Goal: Check status: Check status

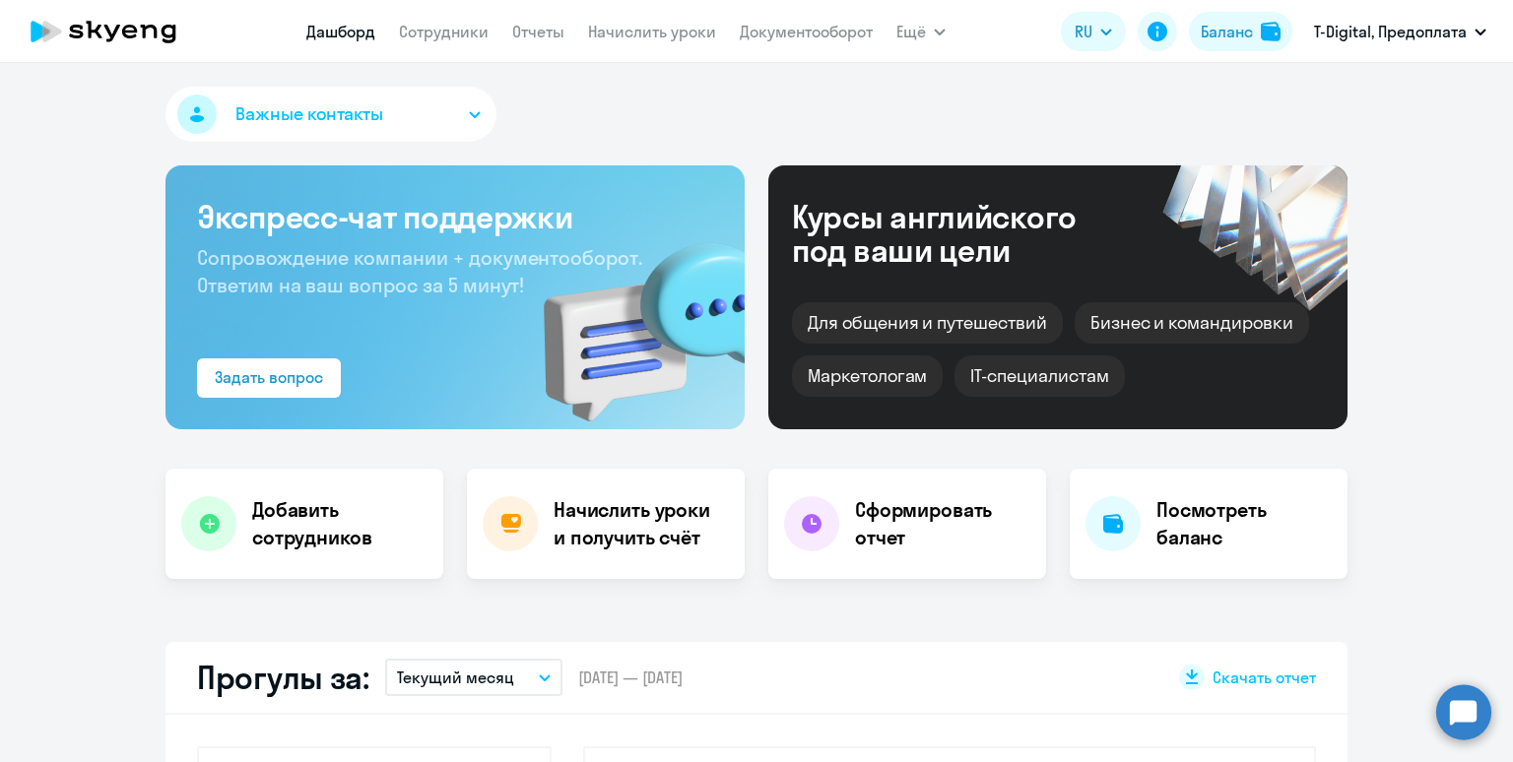
select select "30"
click at [636, 34] on link "Начислить уроки" at bounding box center [652, 32] width 128 height 20
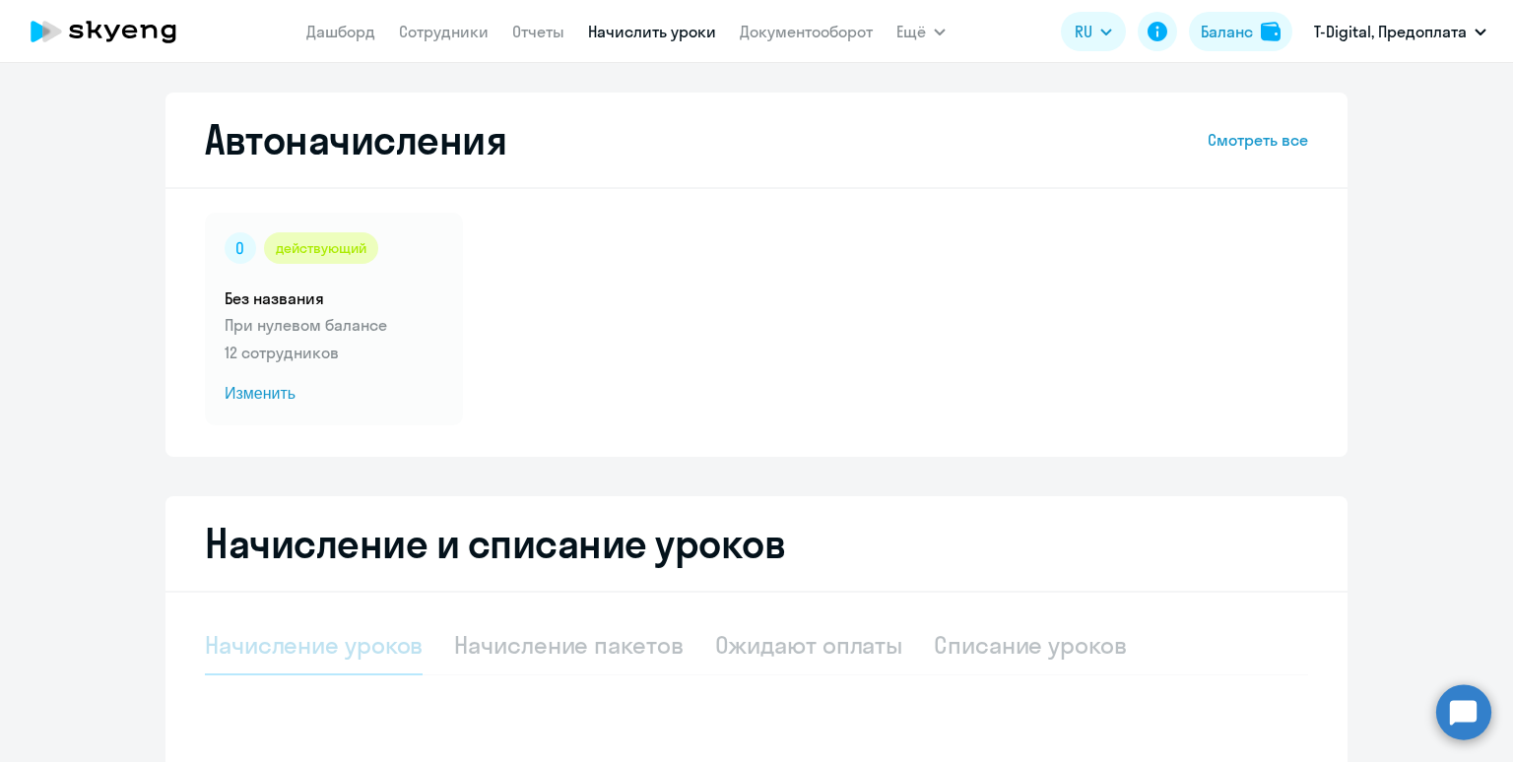
select select "10"
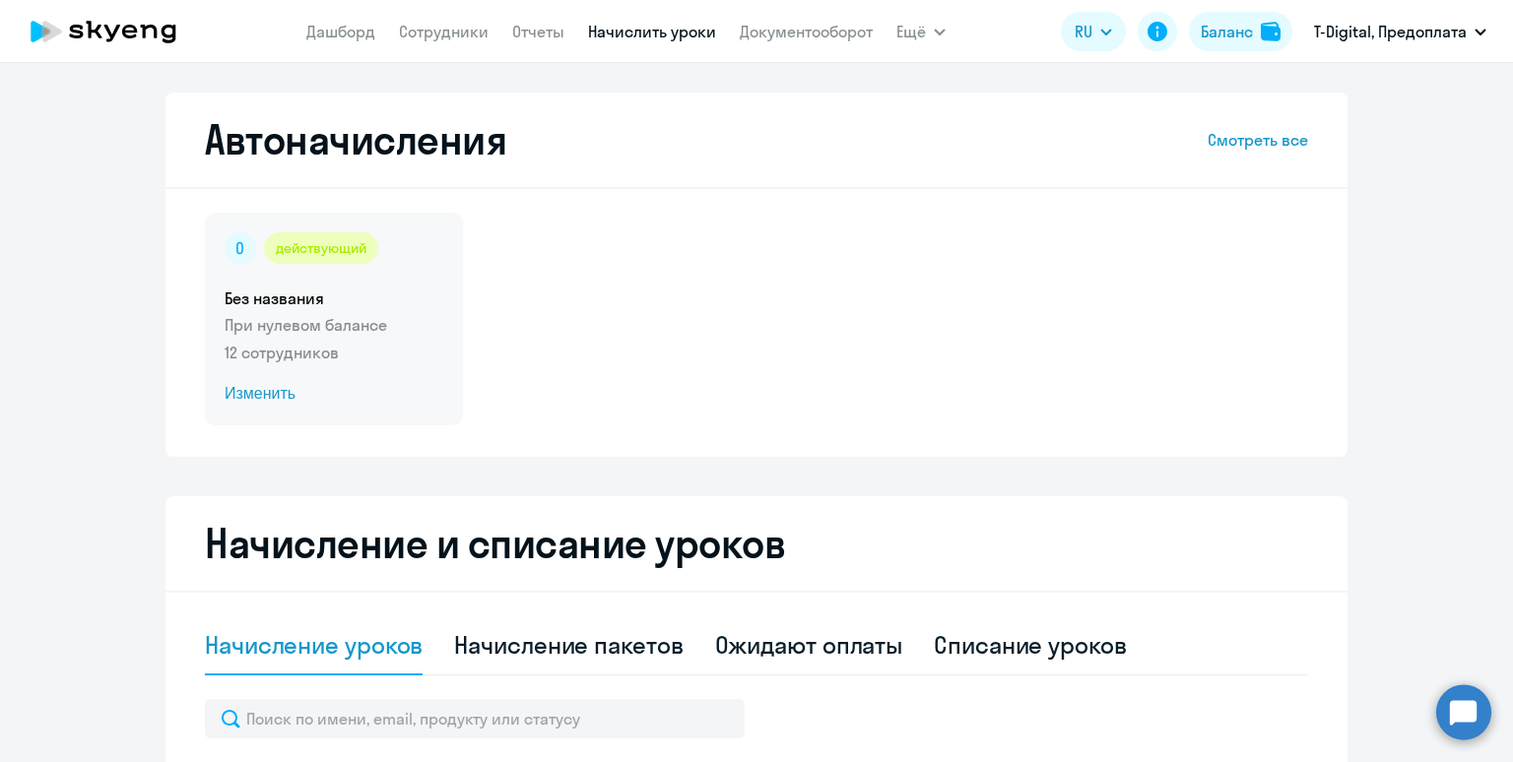
click at [382, 335] on p "При нулевом балансе" at bounding box center [334, 325] width 219 height 24
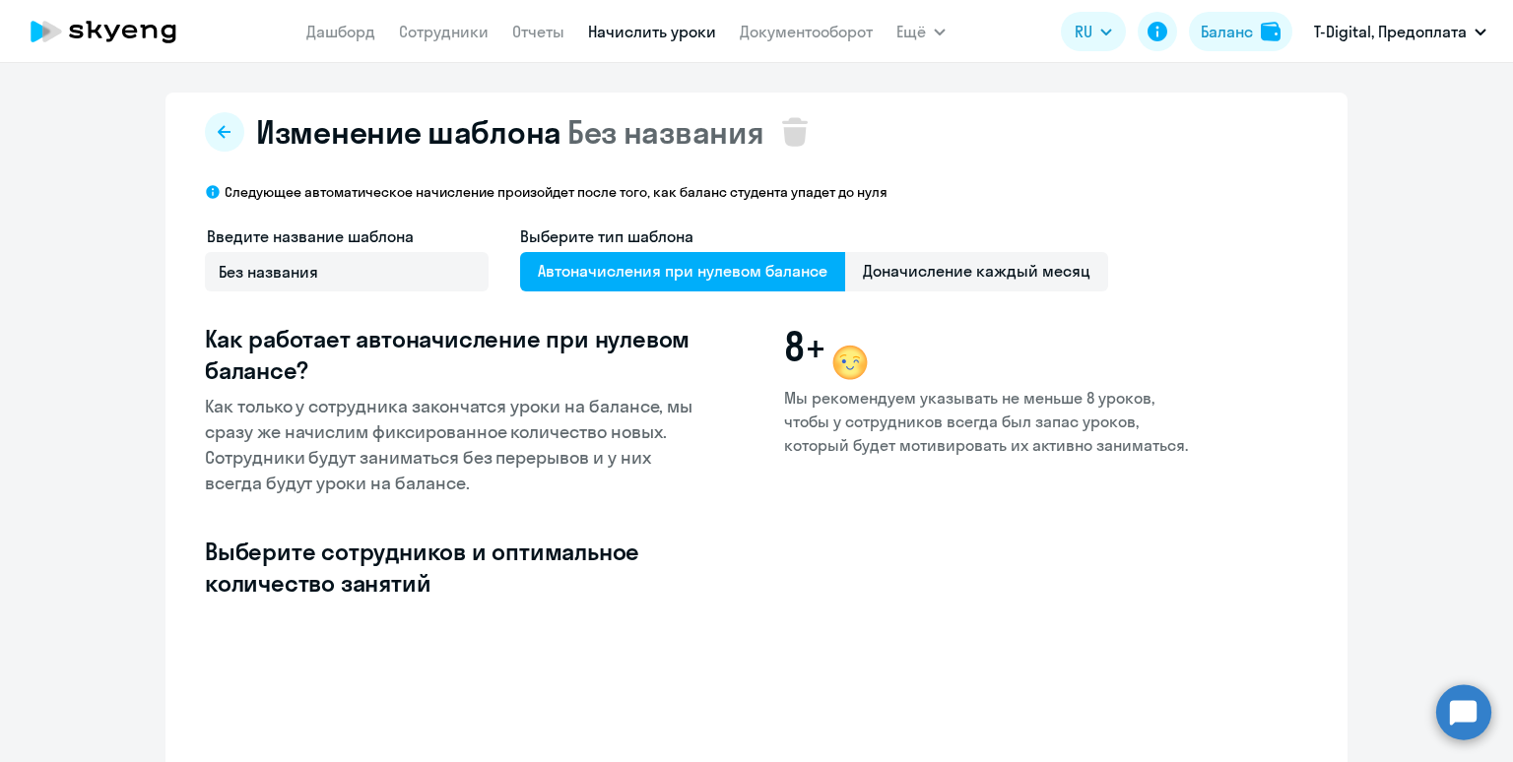
select select "10"
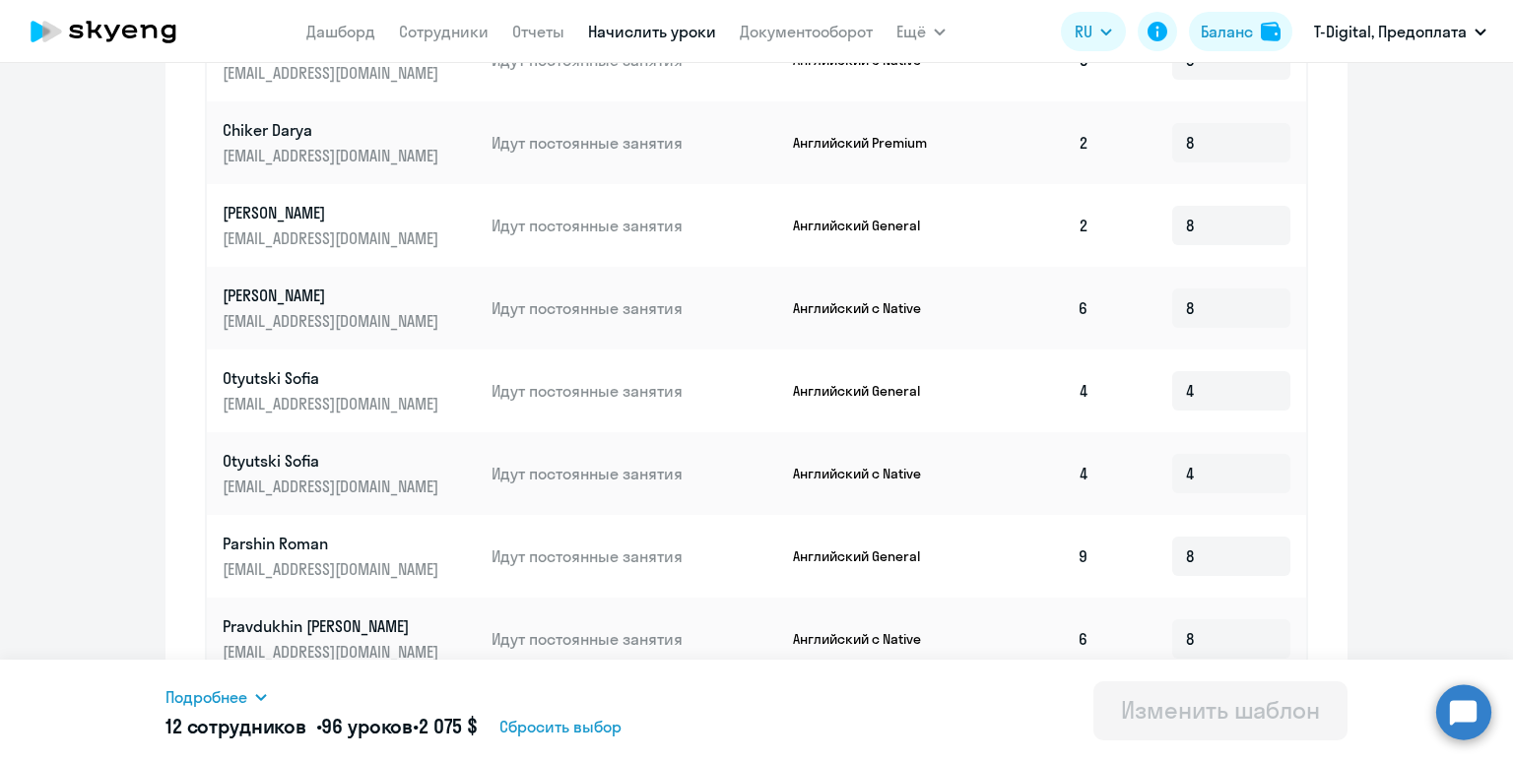
scroll to position [970, 0]
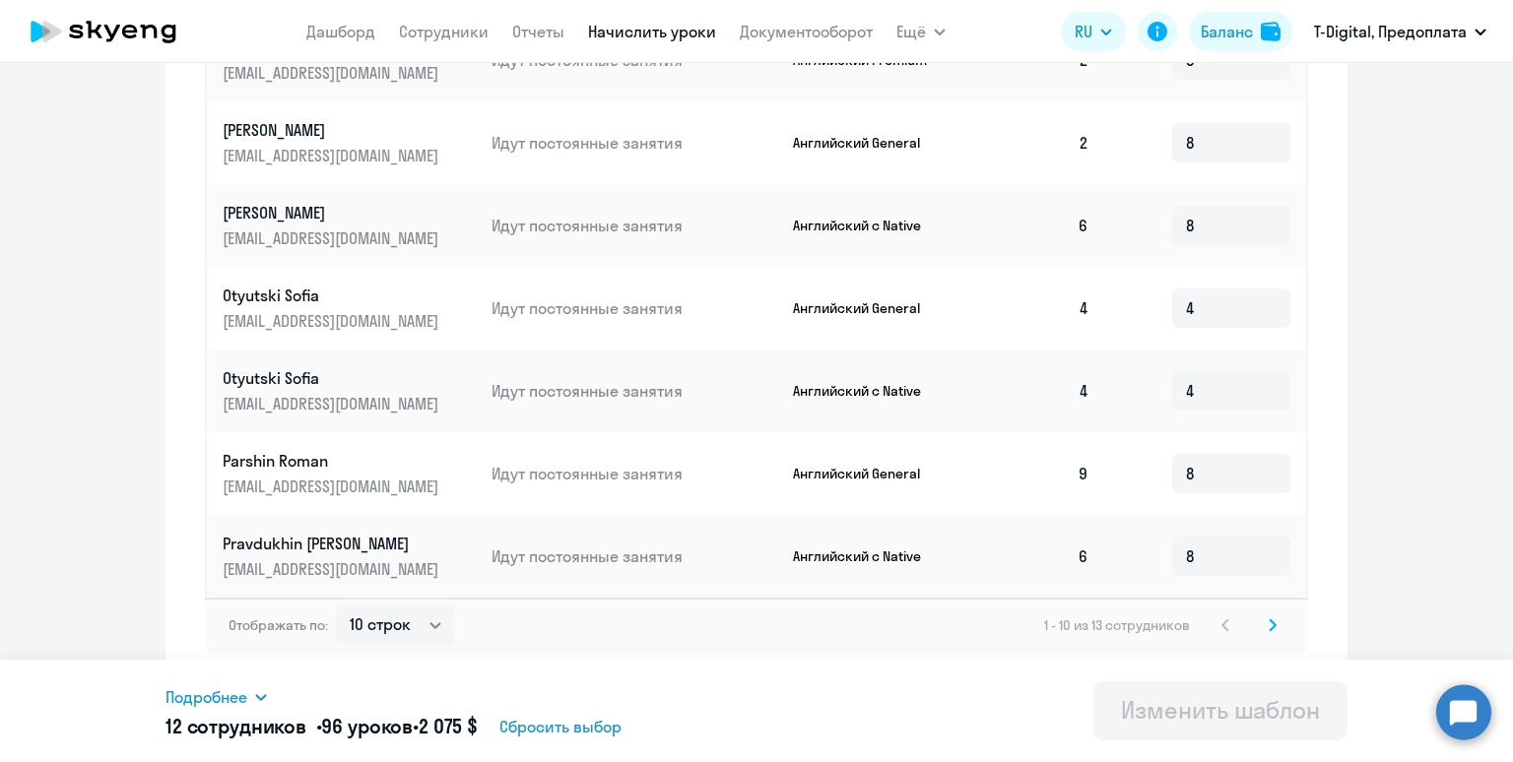
click at [1276, 630] on svg-icon at bounding box center [1273, 626] width 24 height 24
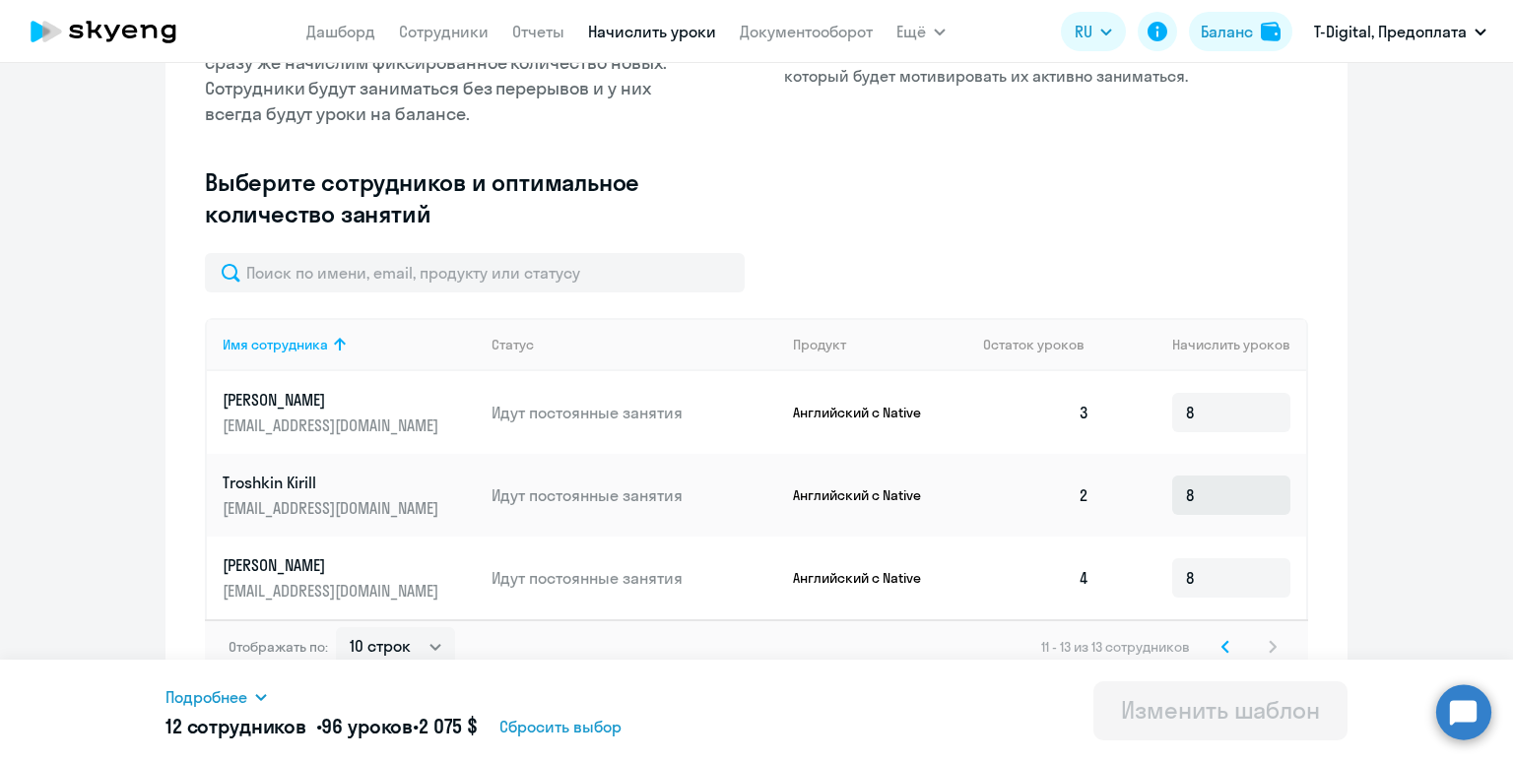
scroll to position [391, 0]
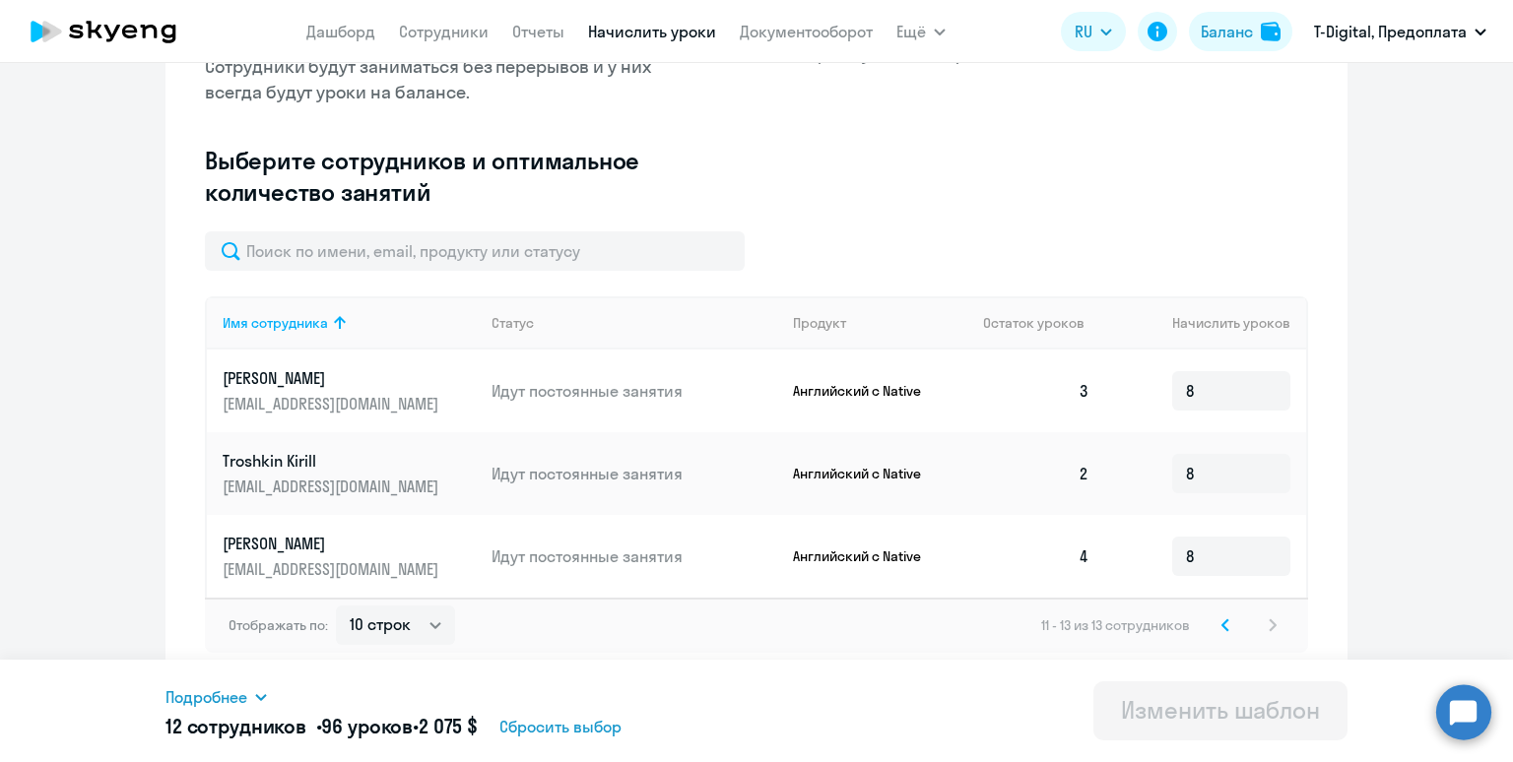
click at [1223, 628] on icon at bounding box center [1225, 625] width 8 height 14
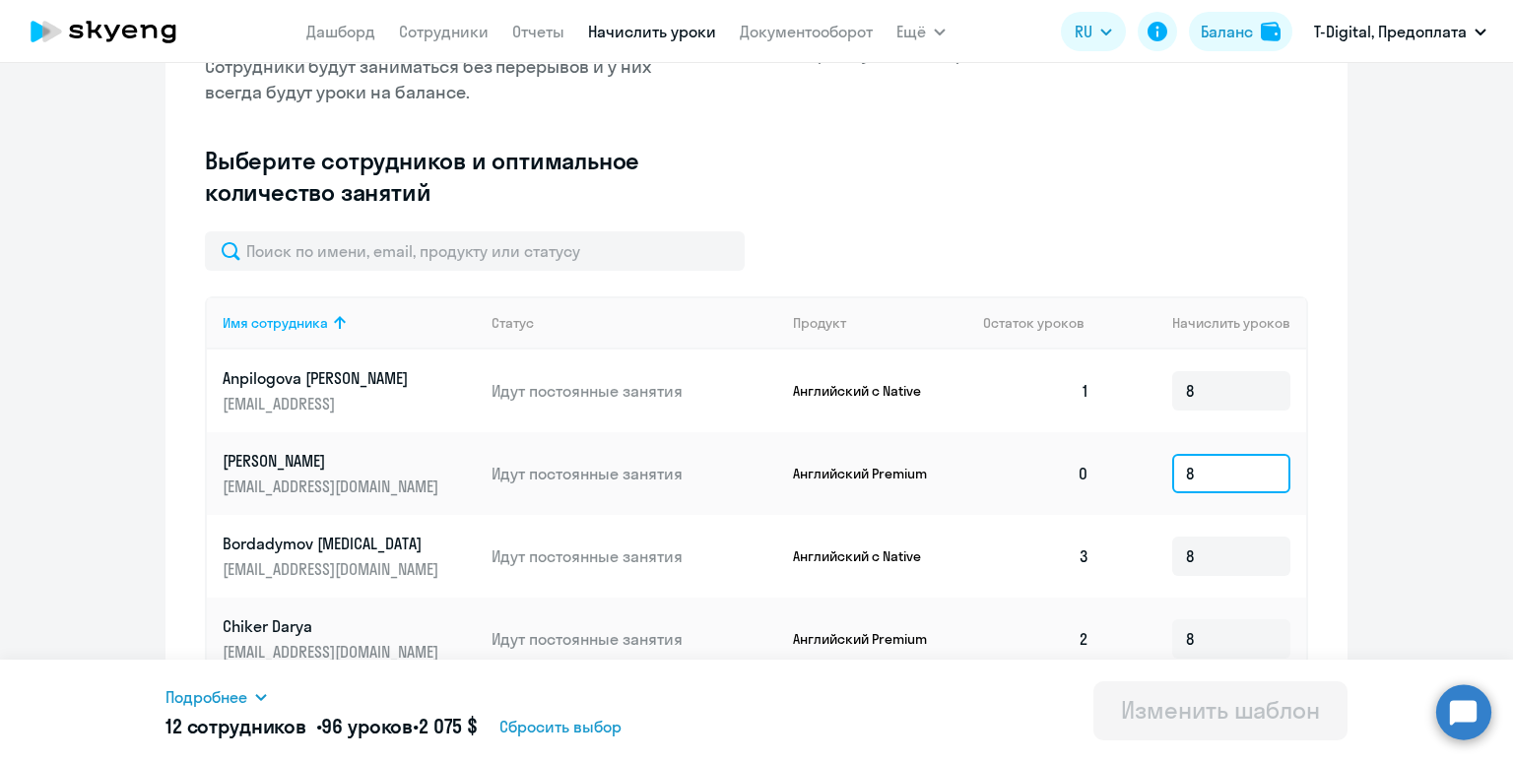
click at [1210, 467] on input "8" at bounding box center [1231, 473] width 118 height 39
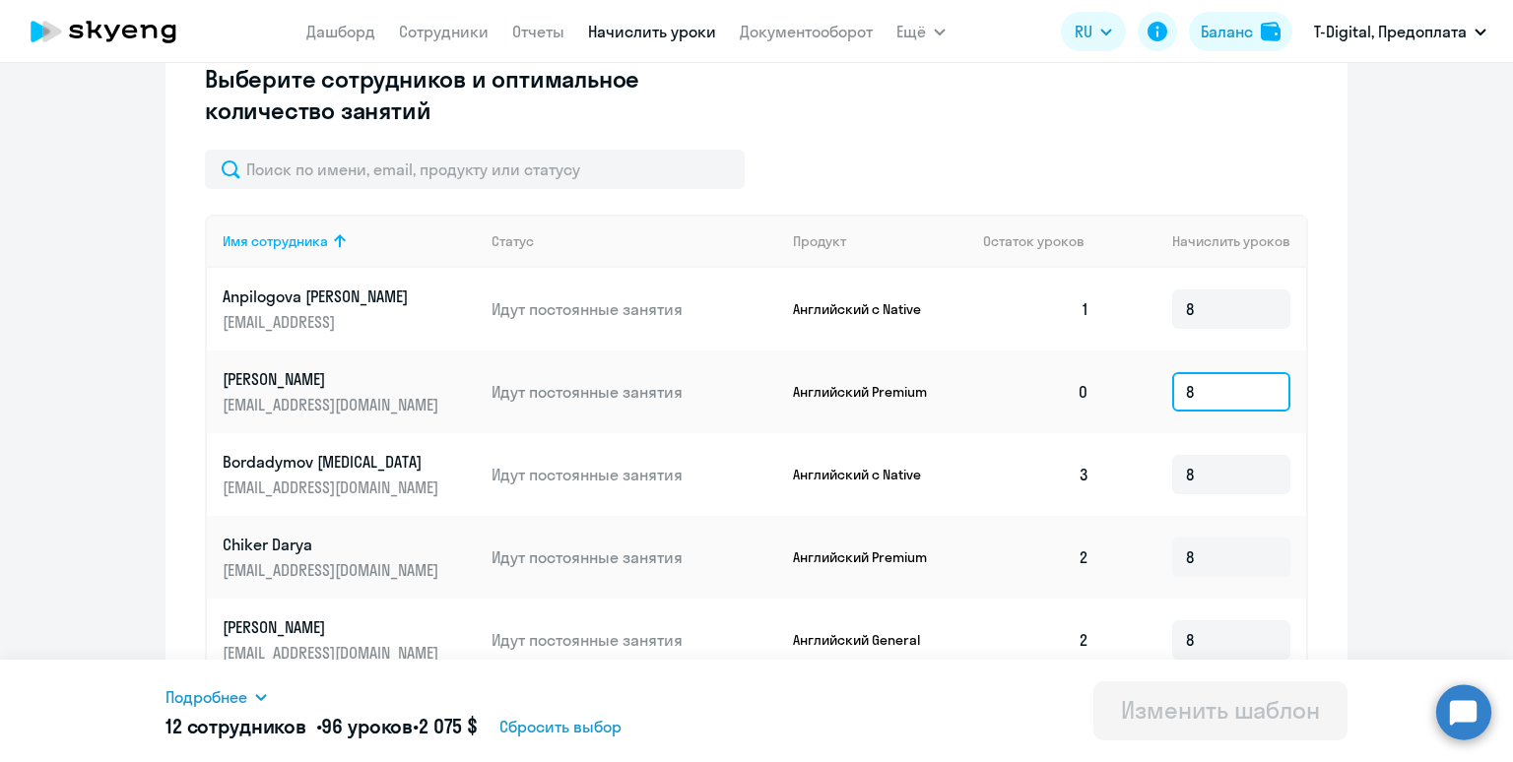
scroll to position [473, 0]
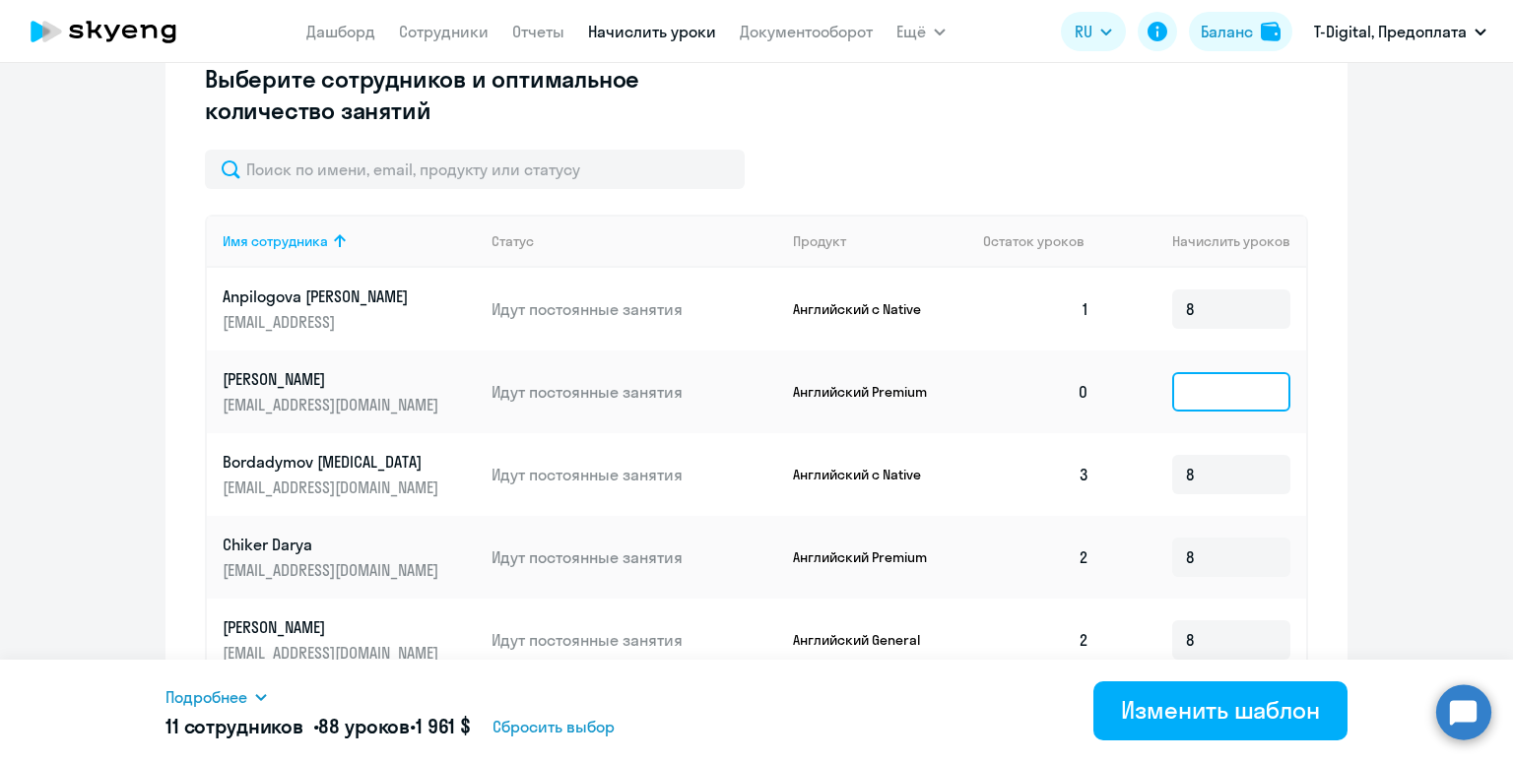
type input "8"
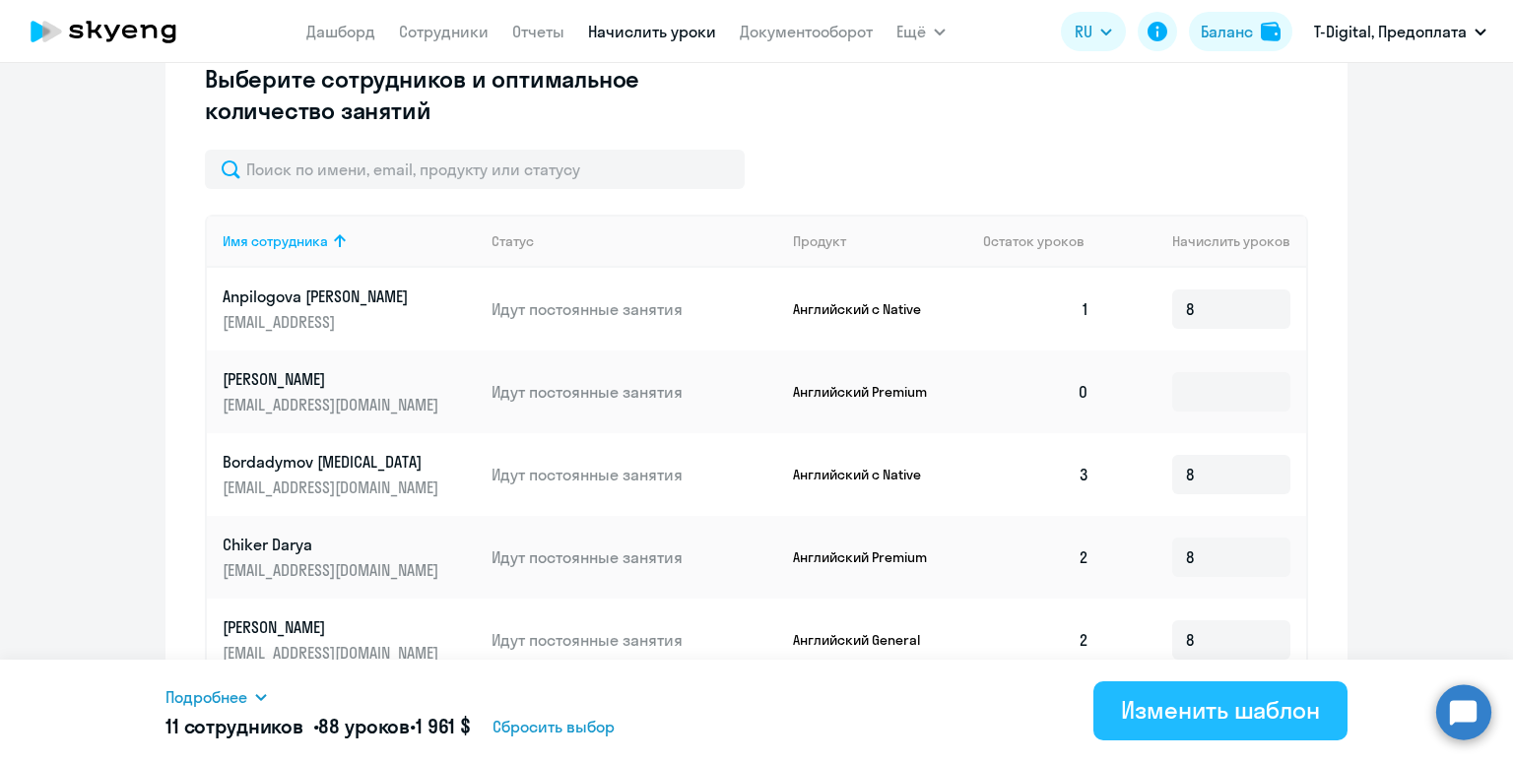
click at [1217, 717] on div "Изменить шаблон" at bounding box center [1220, 710] width 199 height 32
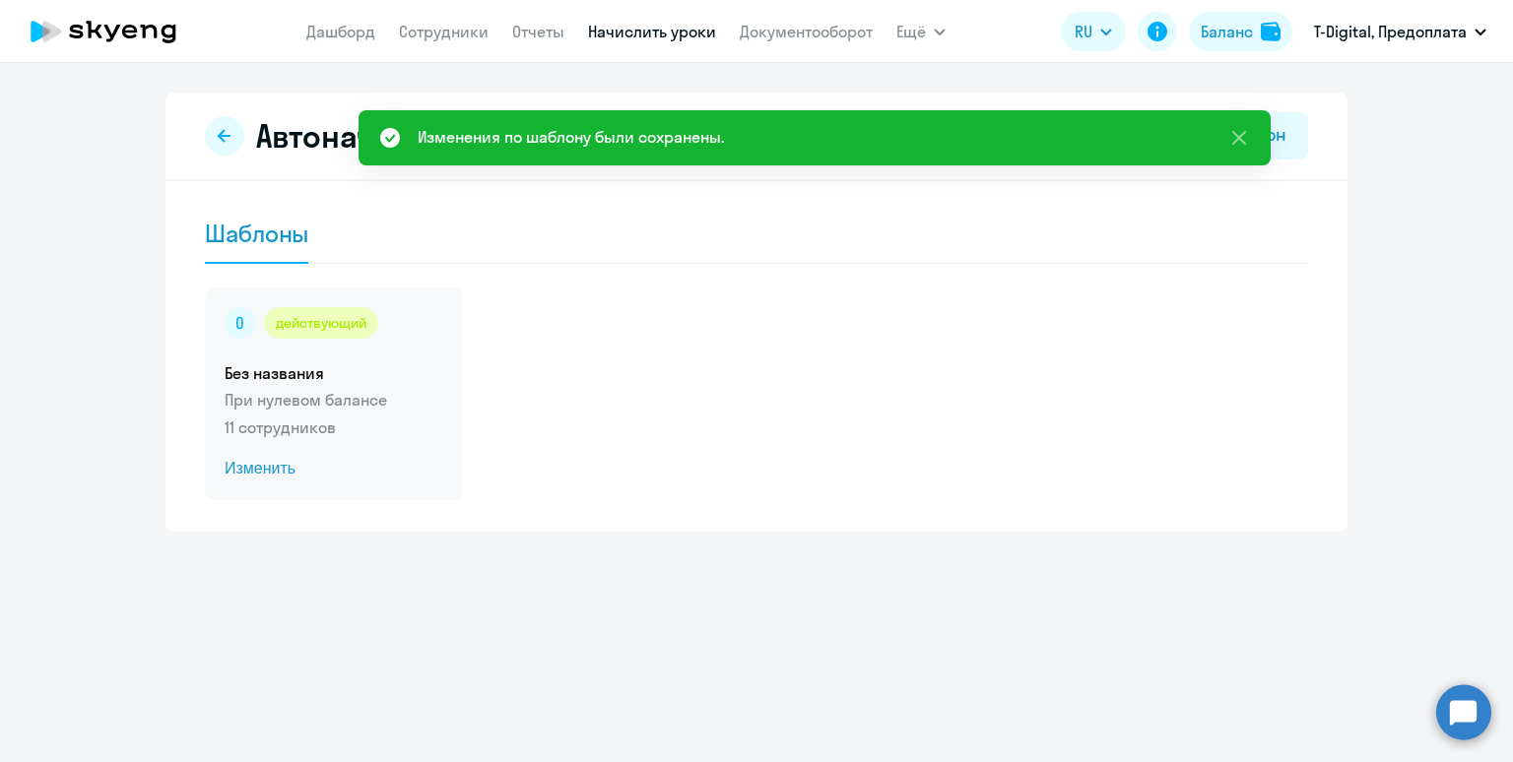
click at [392, 374] on h5 "Без названия" at bounding box center [334, 373] width 219 height 22
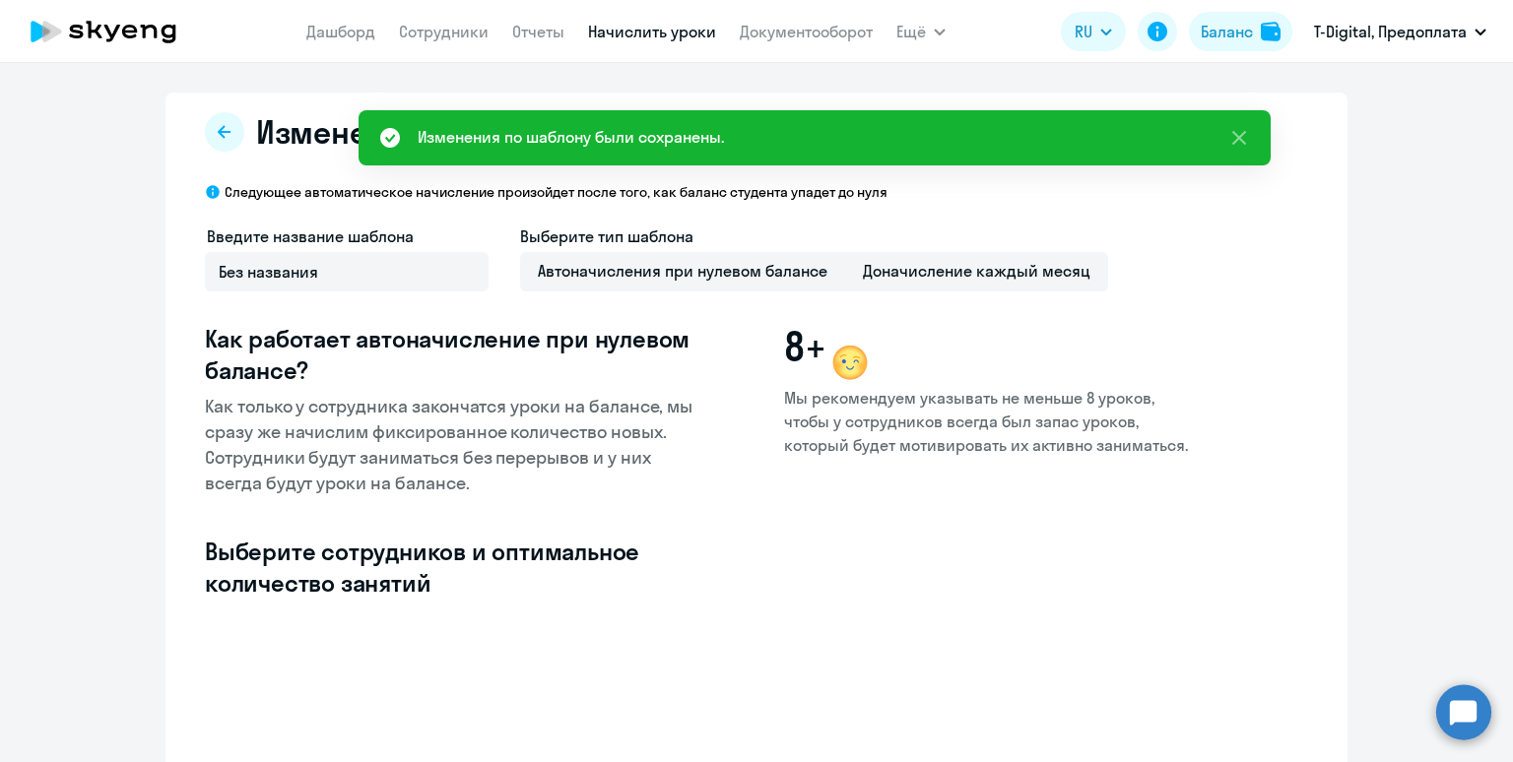
select select "10"
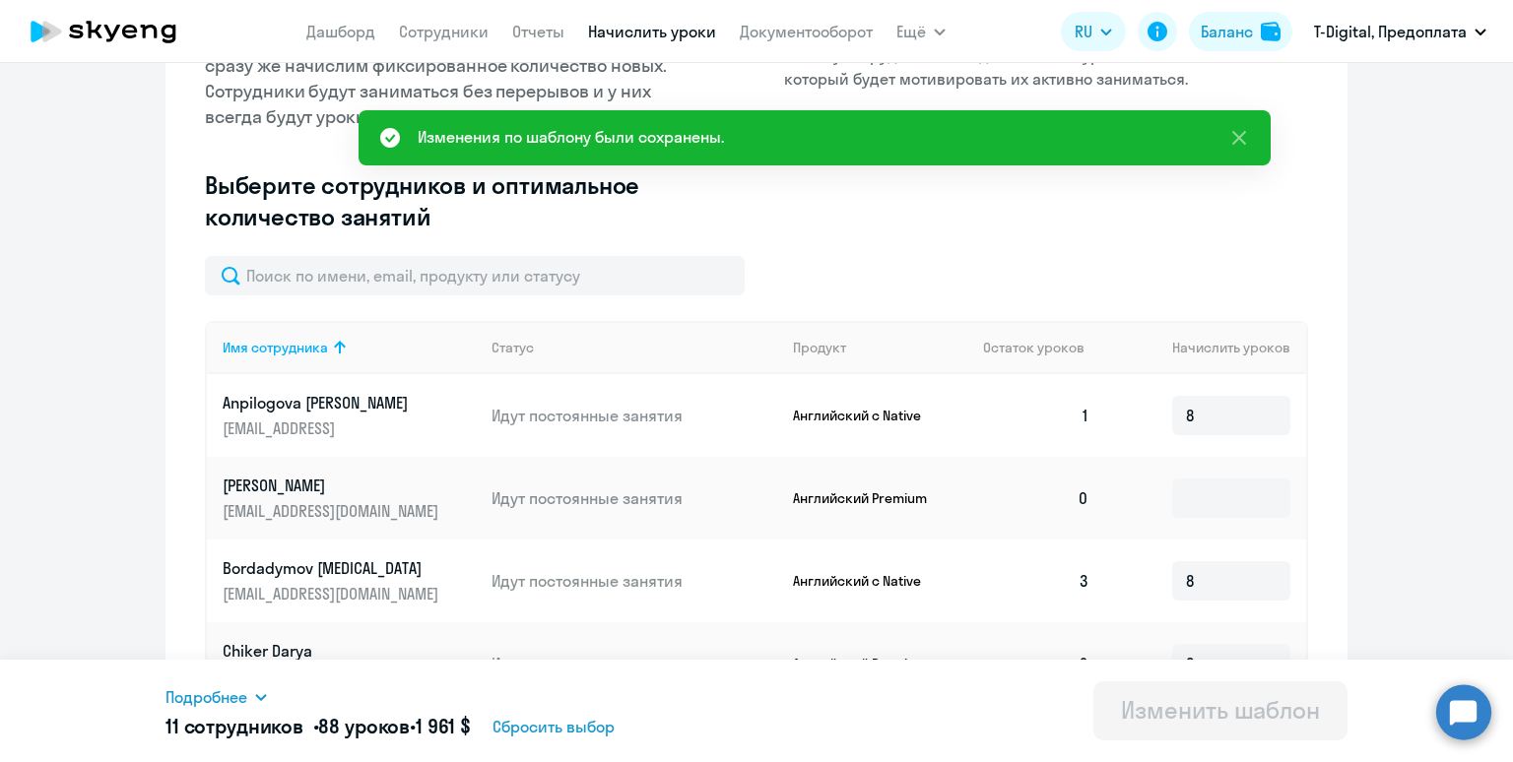
scroll to position [488, 0]
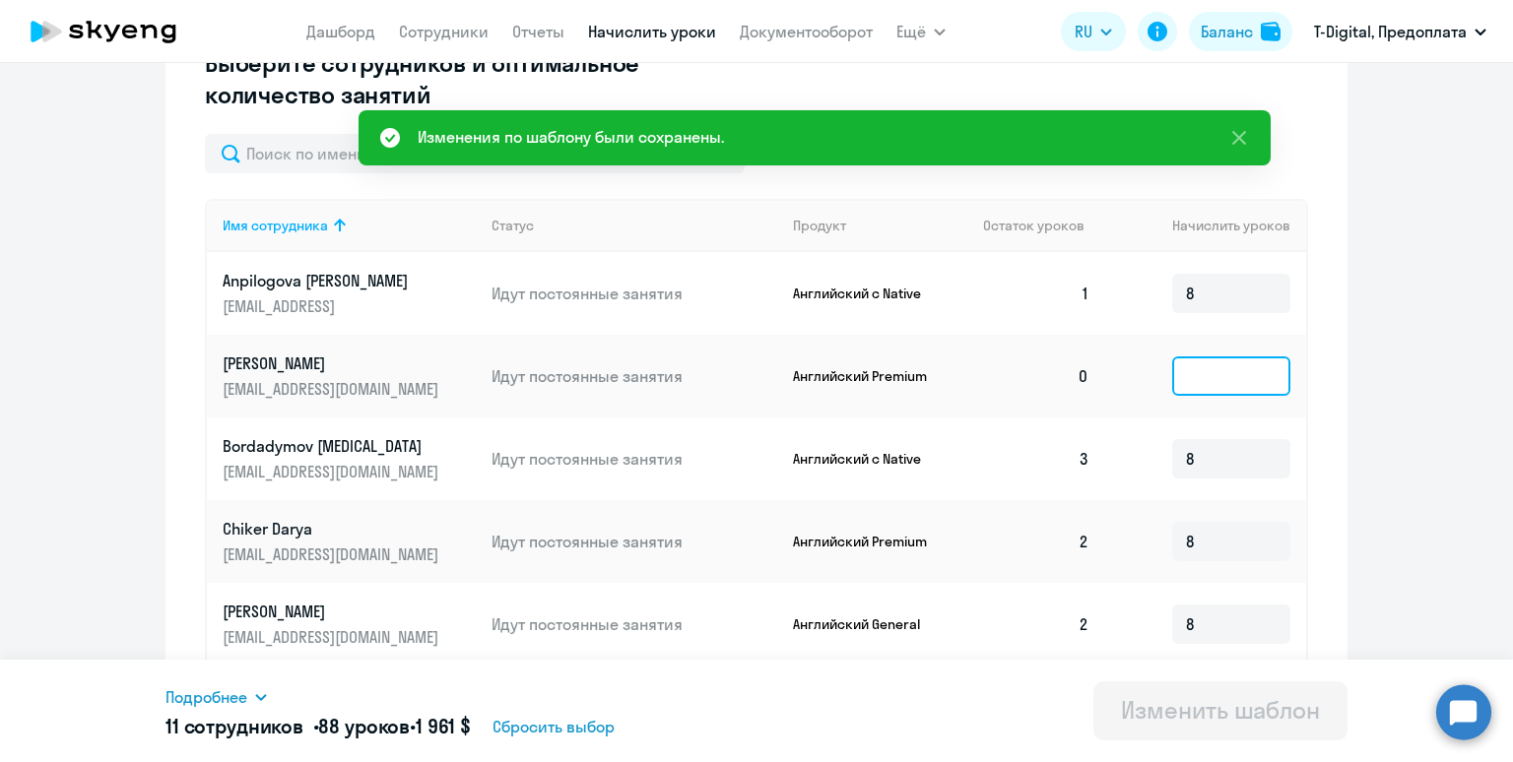
click at [1197, 372] on input at bounding box center [1231, 376] width 118 height 39
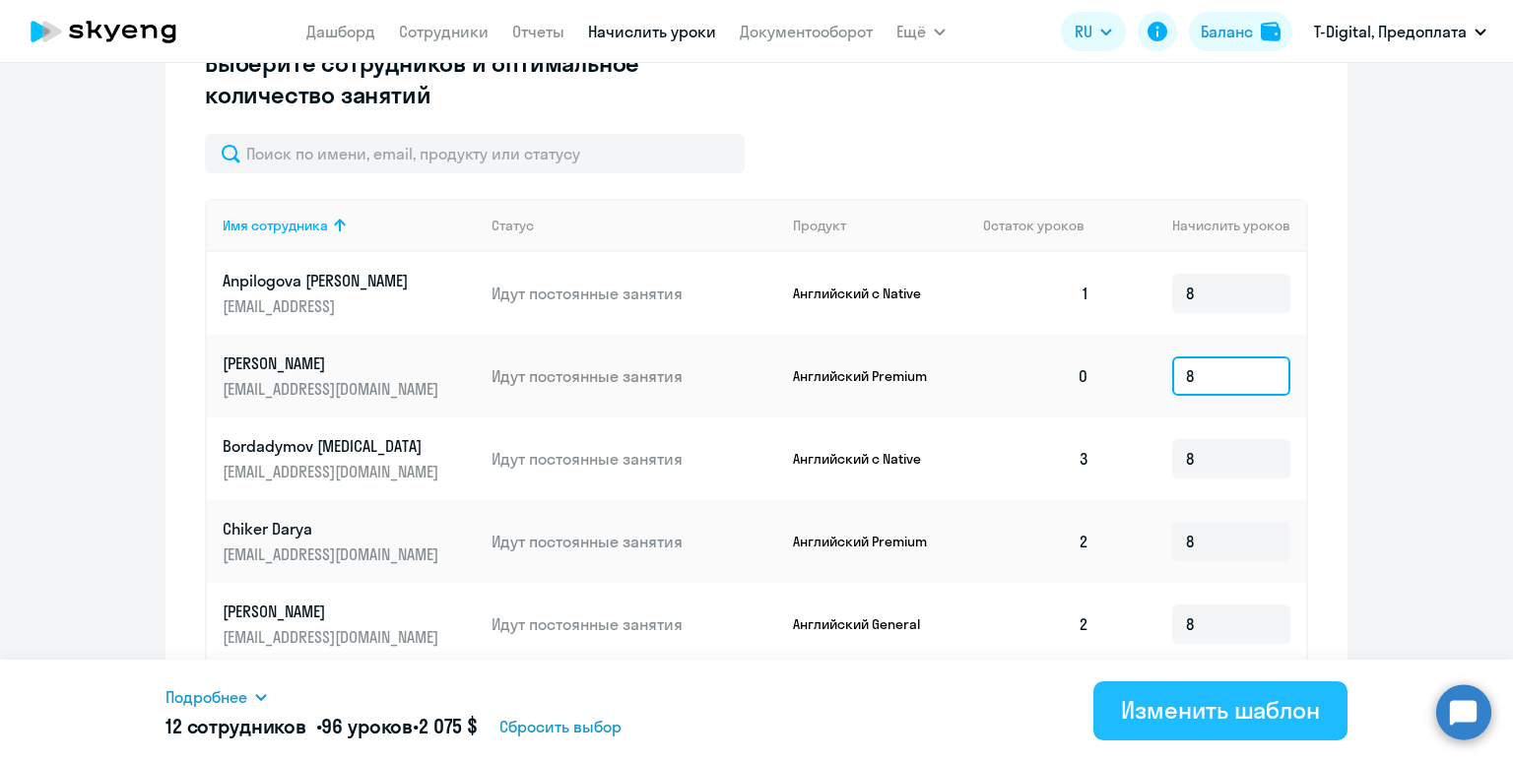
type input "8"
click at [1194, 715] on div "Изменить шаблон" at bounding box center [1220, 710] width 199 height 32
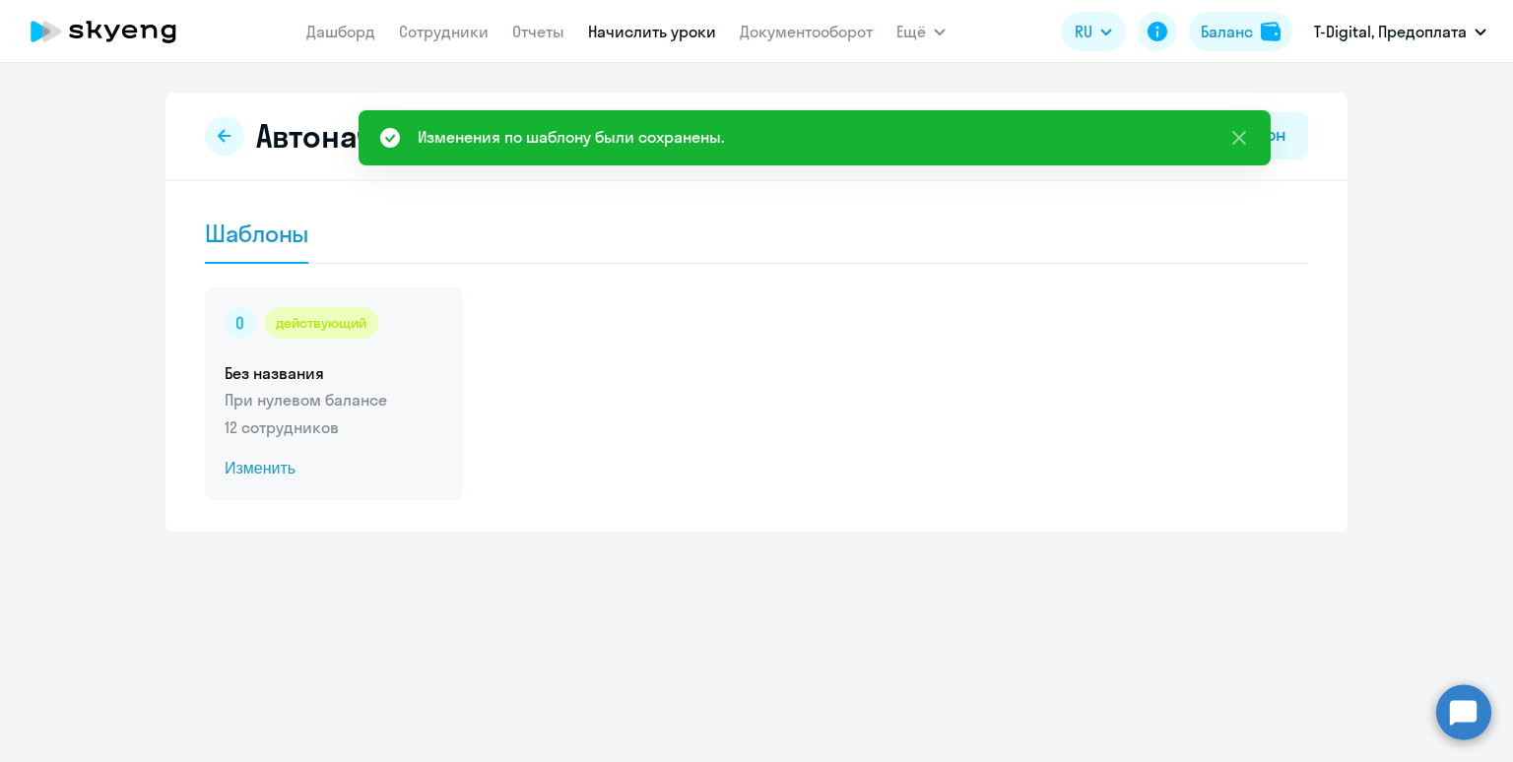
click at [426, 431] on p "12 сотрудников" at bounding box center [334, 428] width 219 height 24
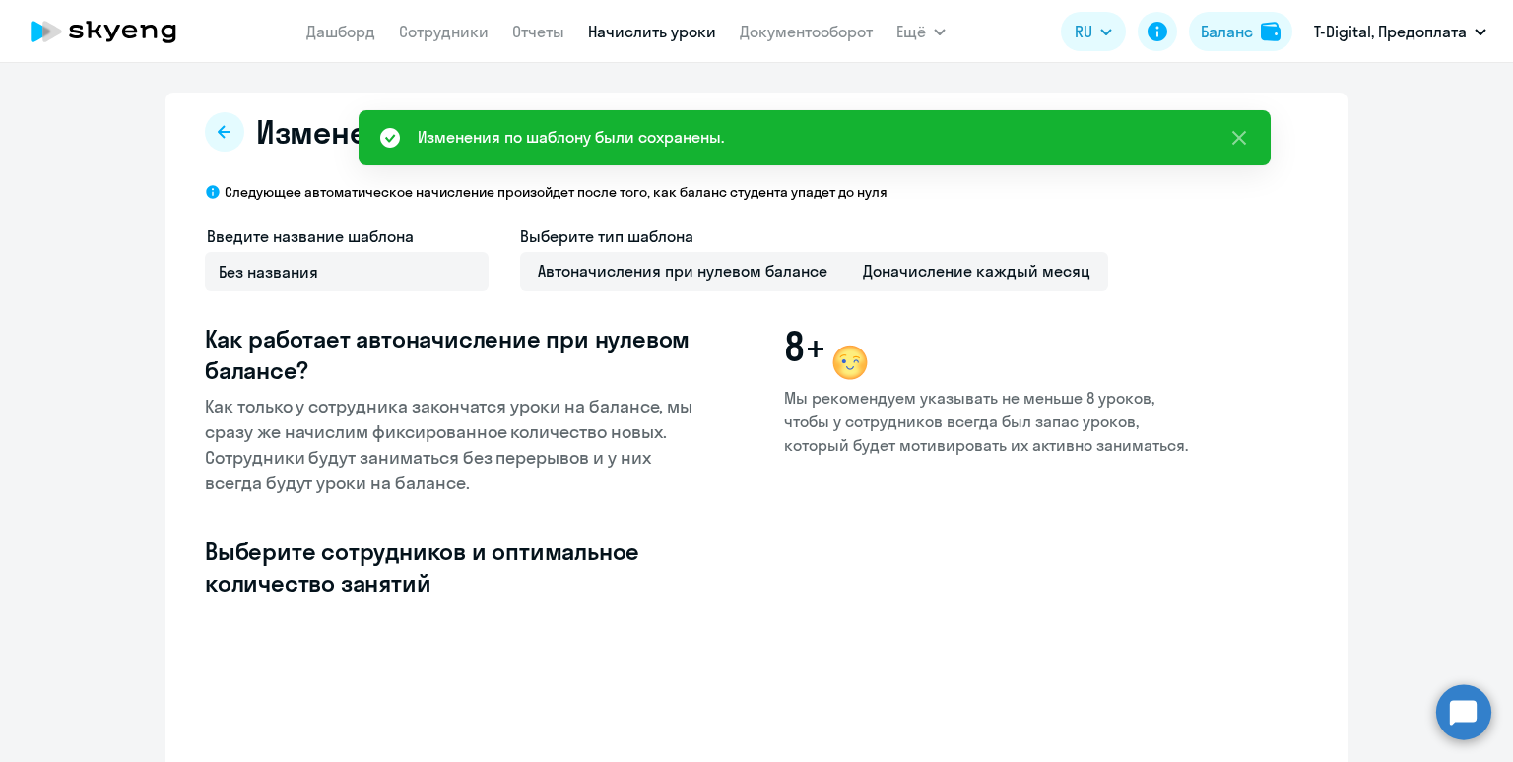
select select "10"
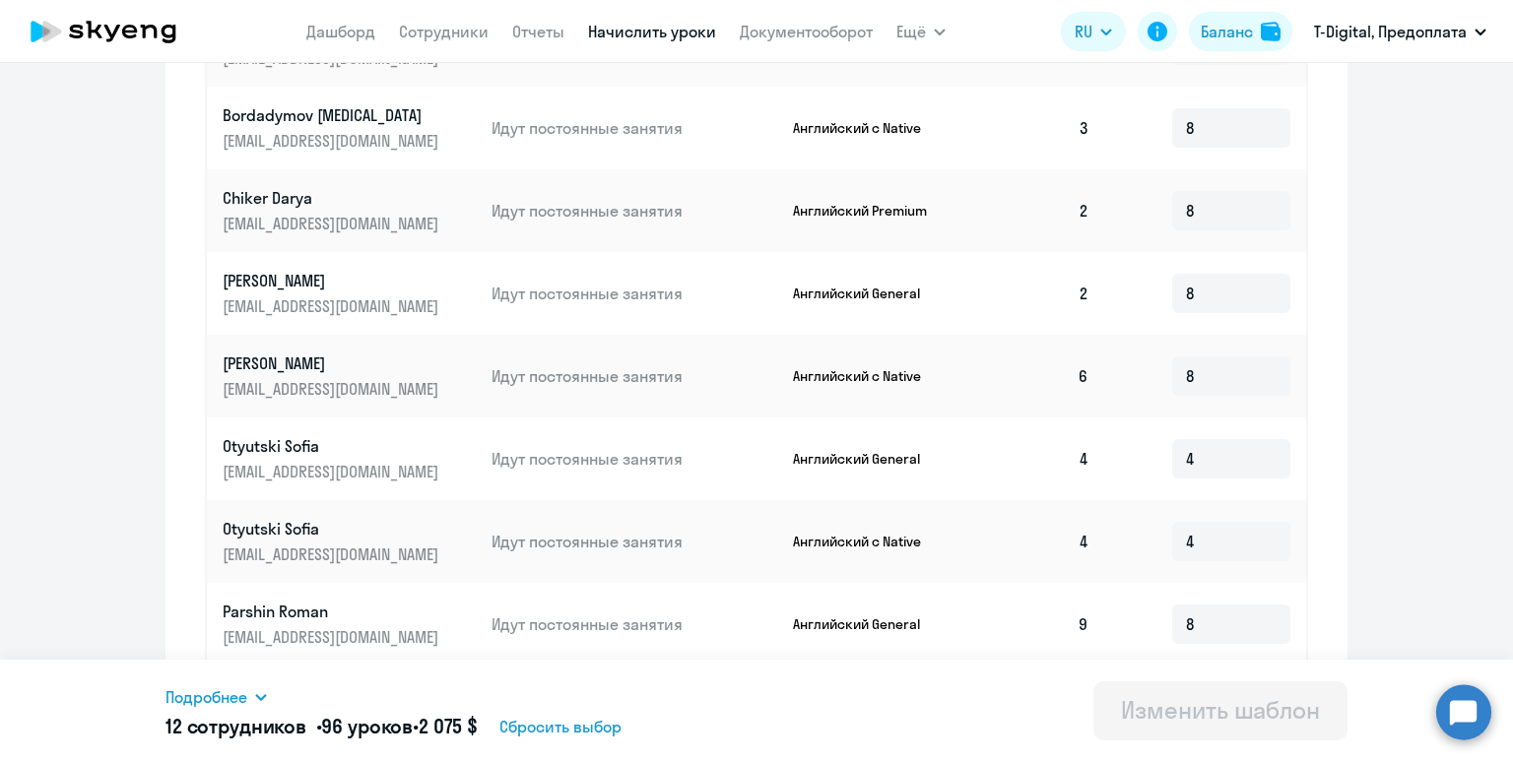
scroll to position [821, 0]
click at [1221, 31] on div "Баланс" at bounding box center [1227, 32] width 52 height 24
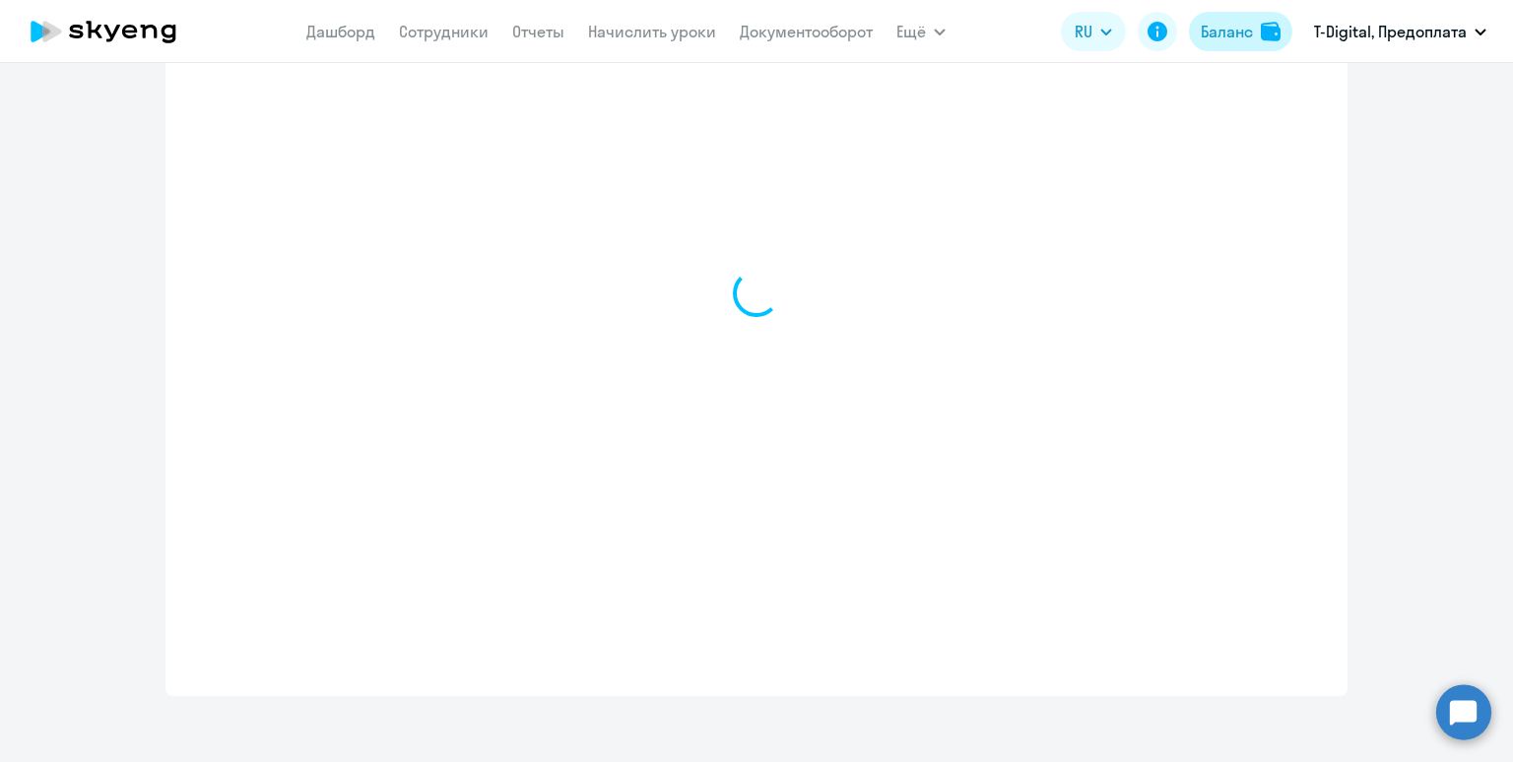
scroll to position [749, 0]
select select "english_adult_not_native_speaker"
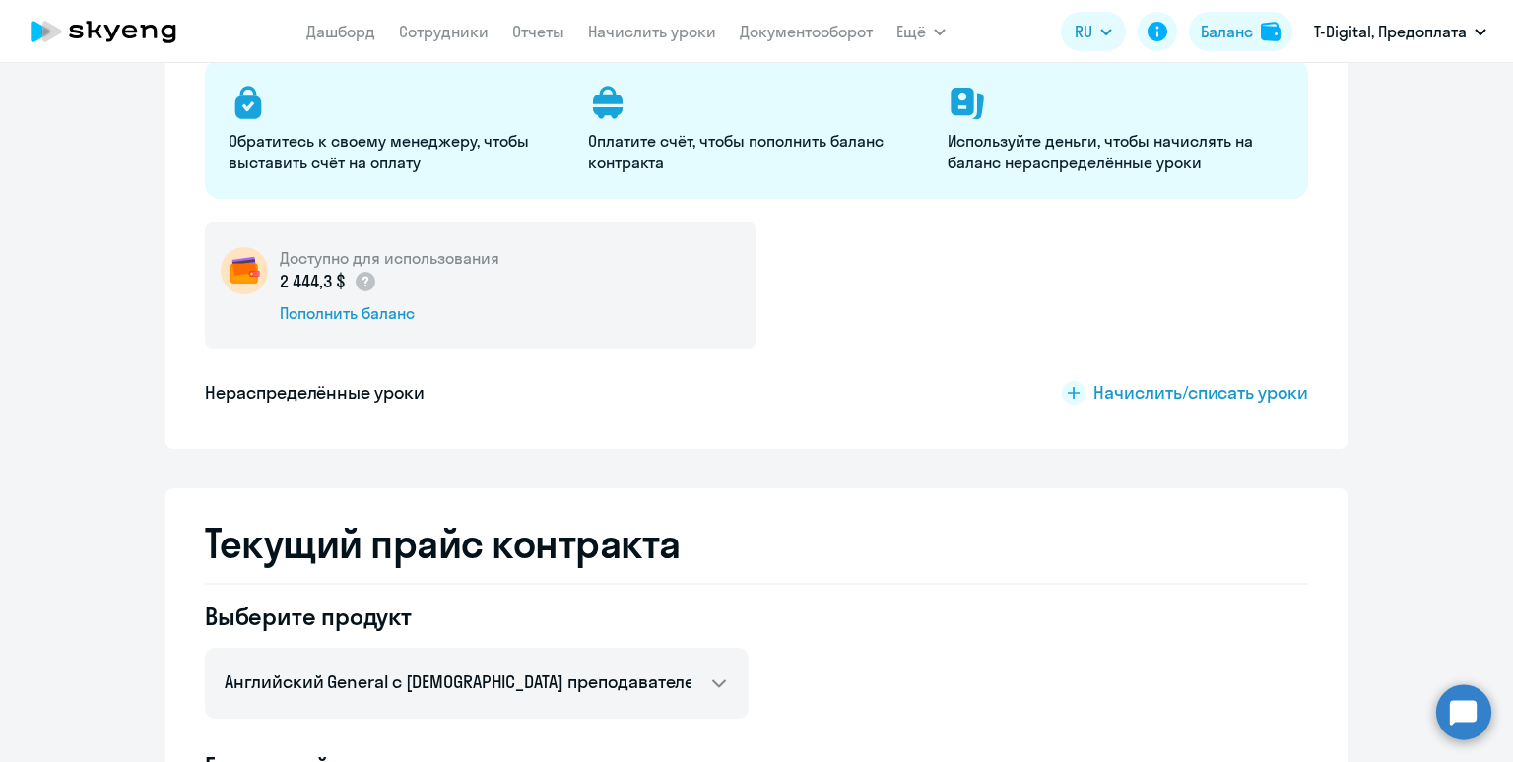
scroll to position [0, 0]
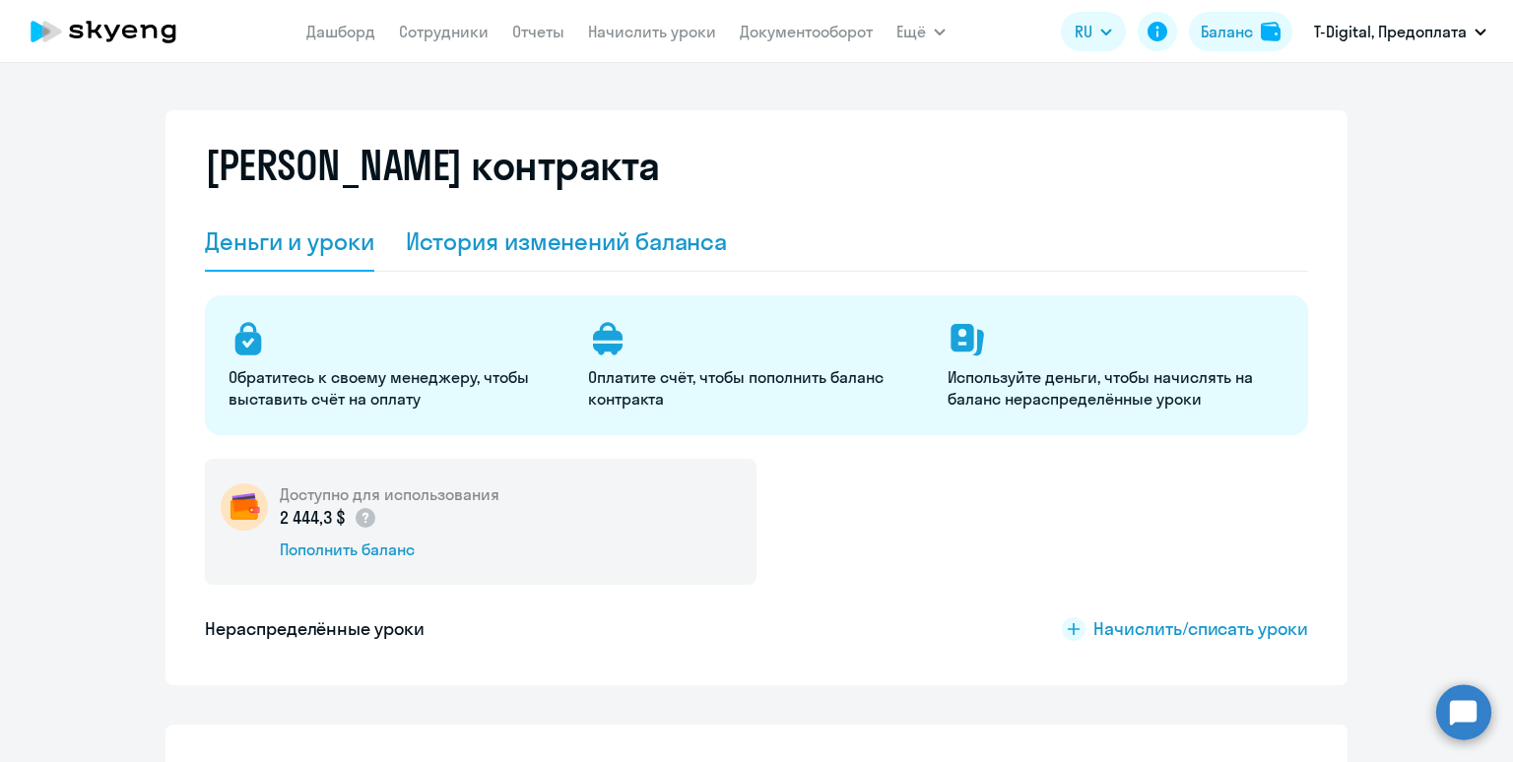
click at [638, 248] on div "История изменений баланса" at bounding box center [567, 242] width 322 height 32
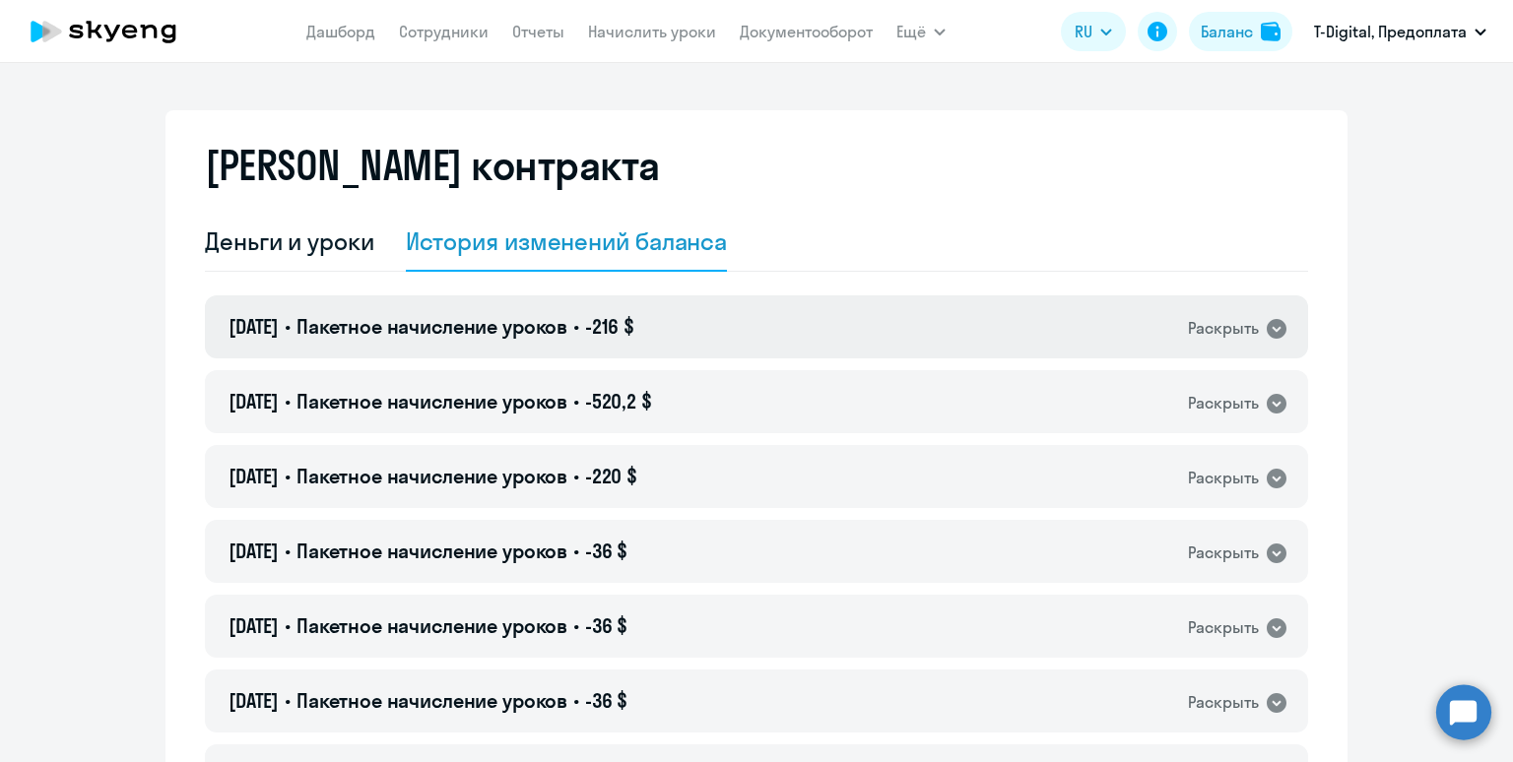
click at [752, 316] on div "[DATE] • Пакетное начисление уроков • -216 $ Раскрыть" at bounding box center [756, 326] width 1103 height 63
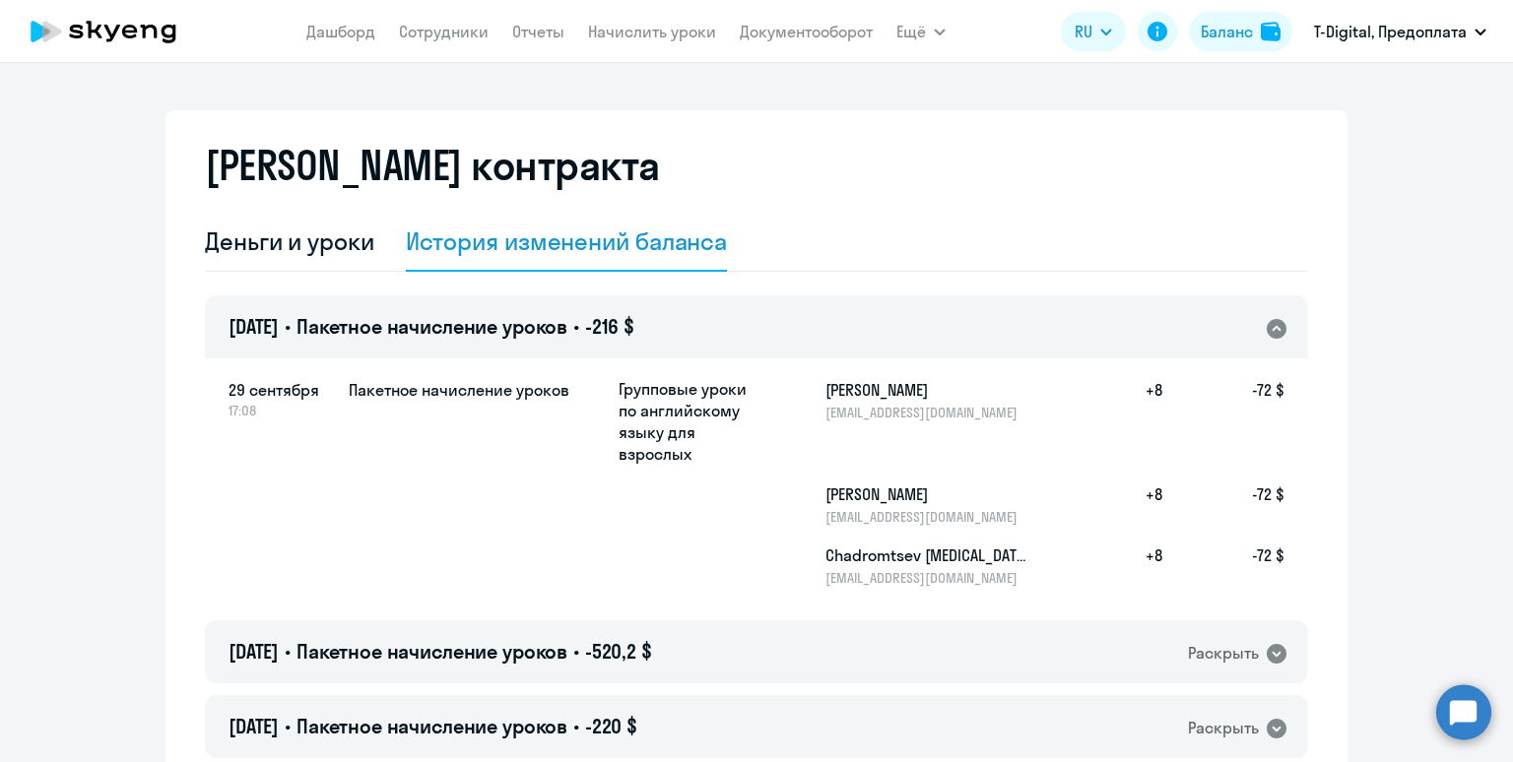
click at [752, 316] on div "[DATE] • Пакетное начисление уроков • -216 $ Раскрыть" at bounding box center [756, 326] width 1103 height 63
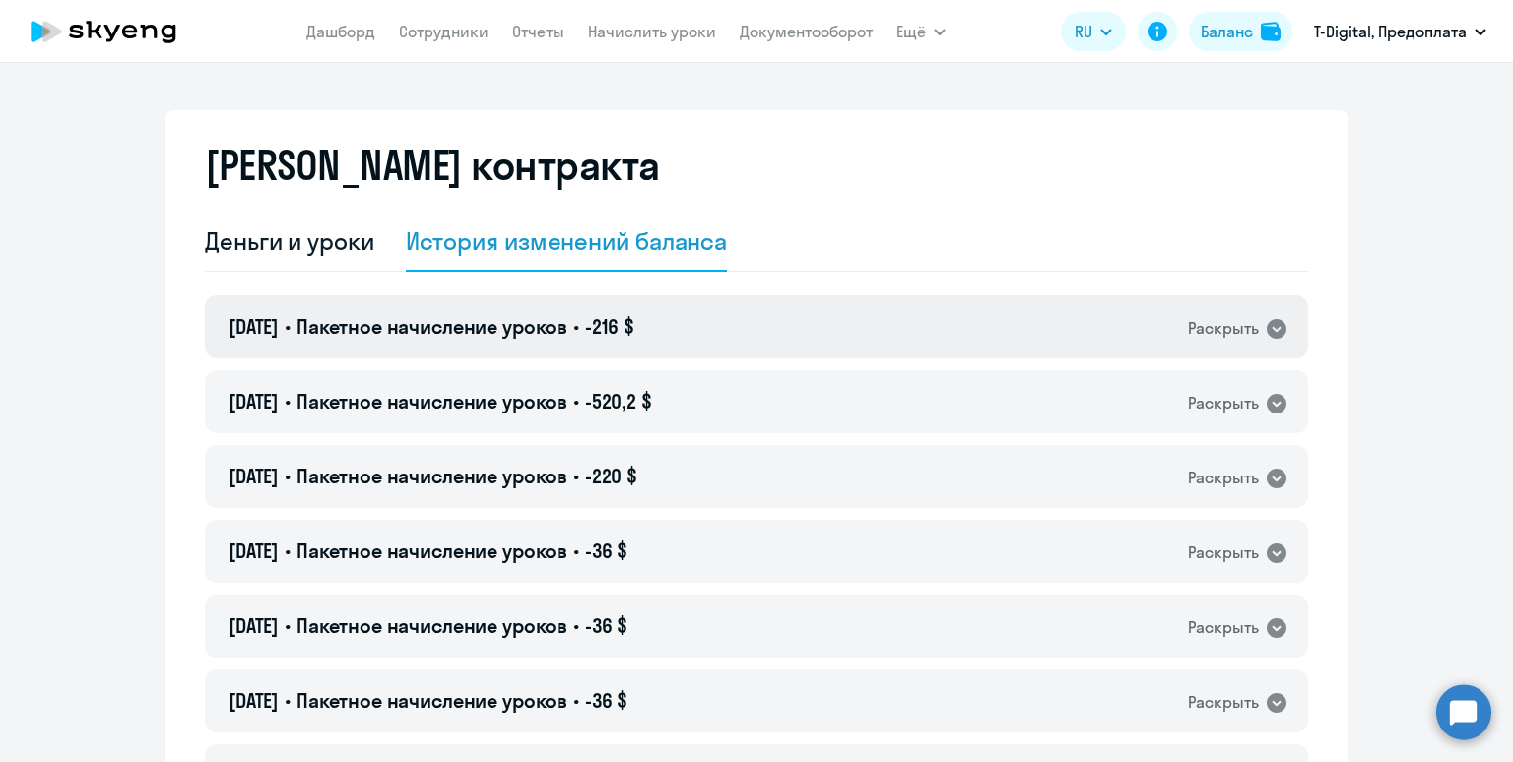
scroll to position [337, 0]
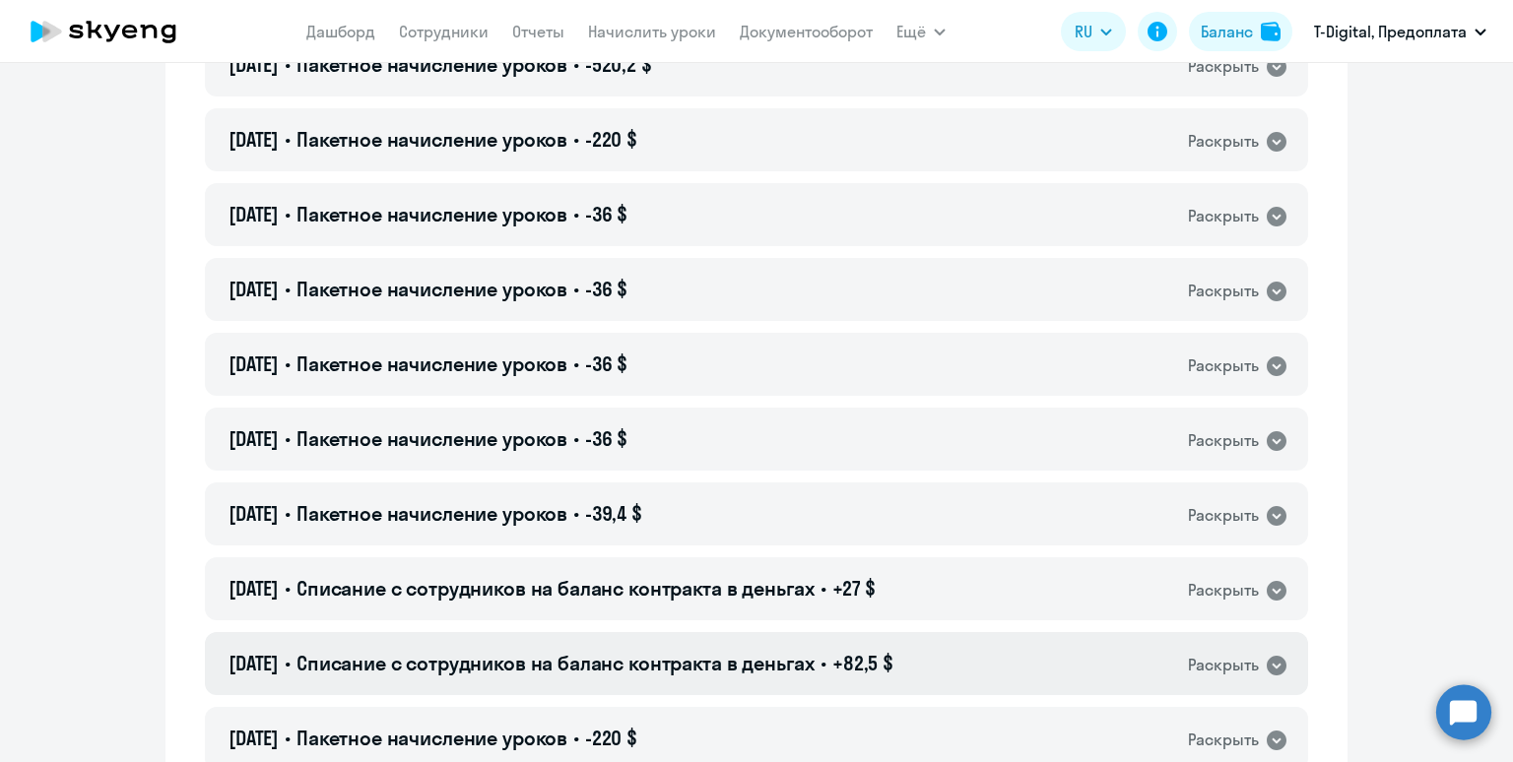
click at [814, 673] on span "Списание с сотрудников на баланс контракта в деньгах" at bounding box center [555, 663] width 518 height 25
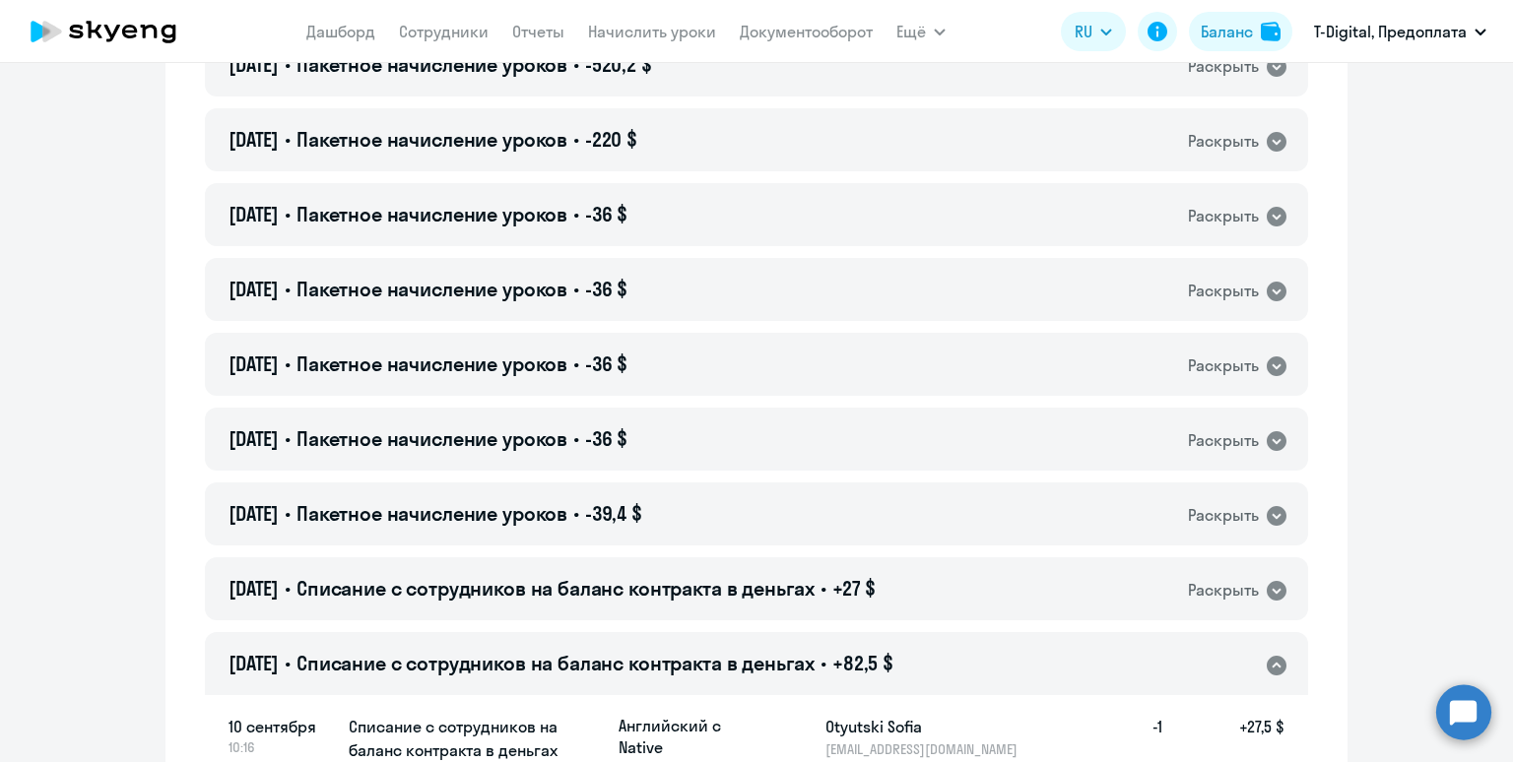
click at [814, 673] on span "Списание с сотрудников на баланс контракта в деньгах" at bounding box center [555, 663] width 518 height 25
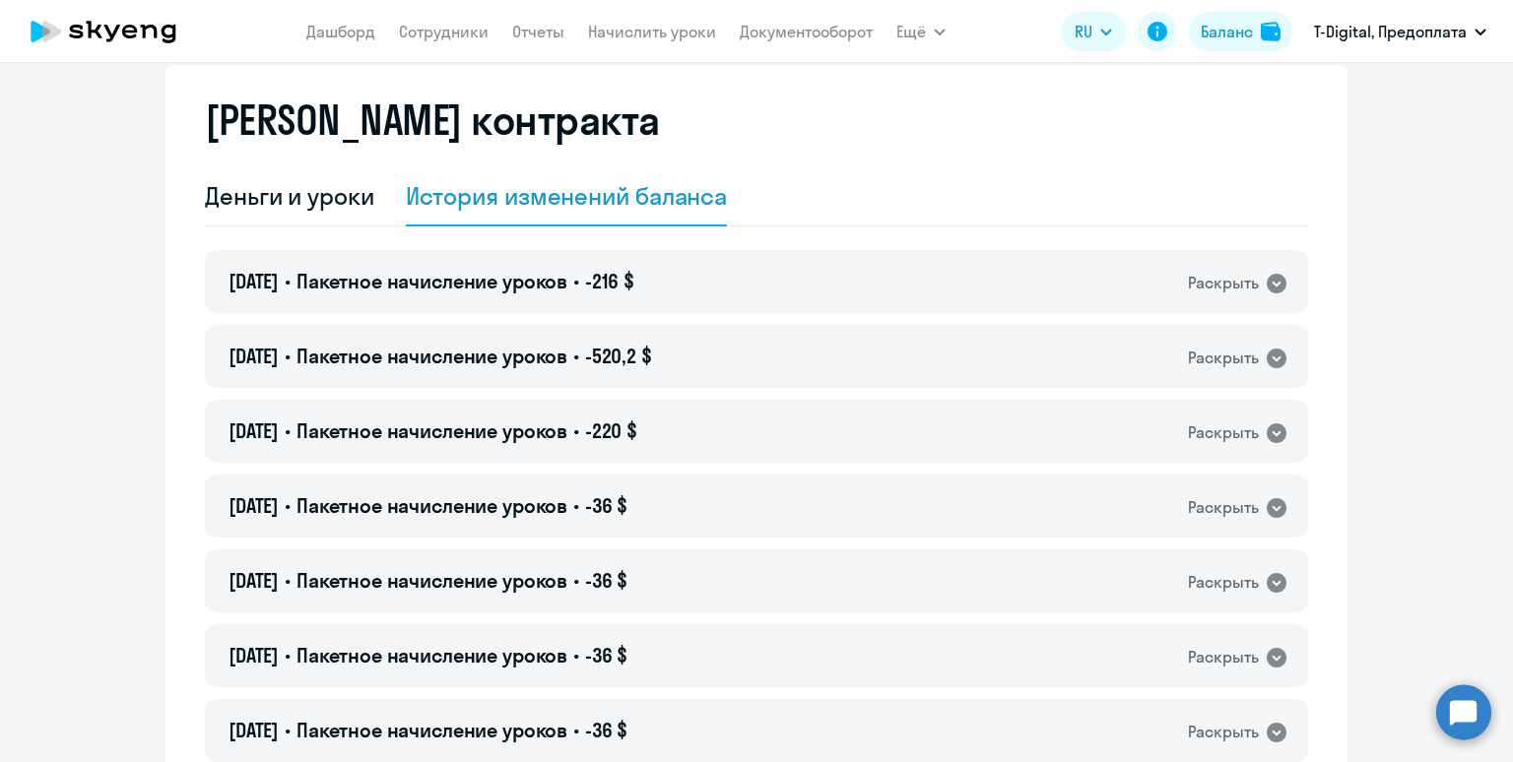
scroll to position [0, 0]
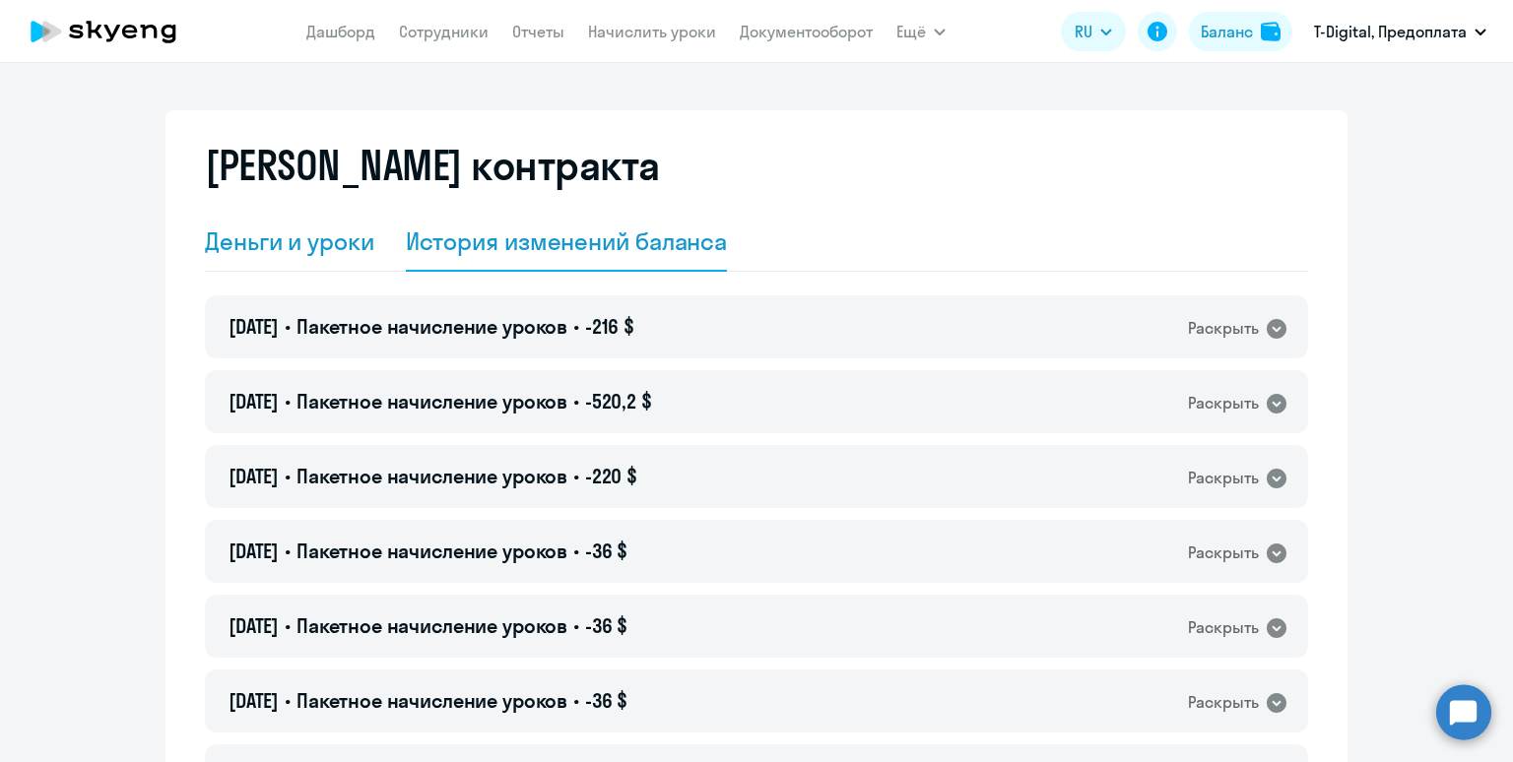
click at [292, 241] on div "Деньги и уроки" at bounding box center [289, 242] width 169 height 32
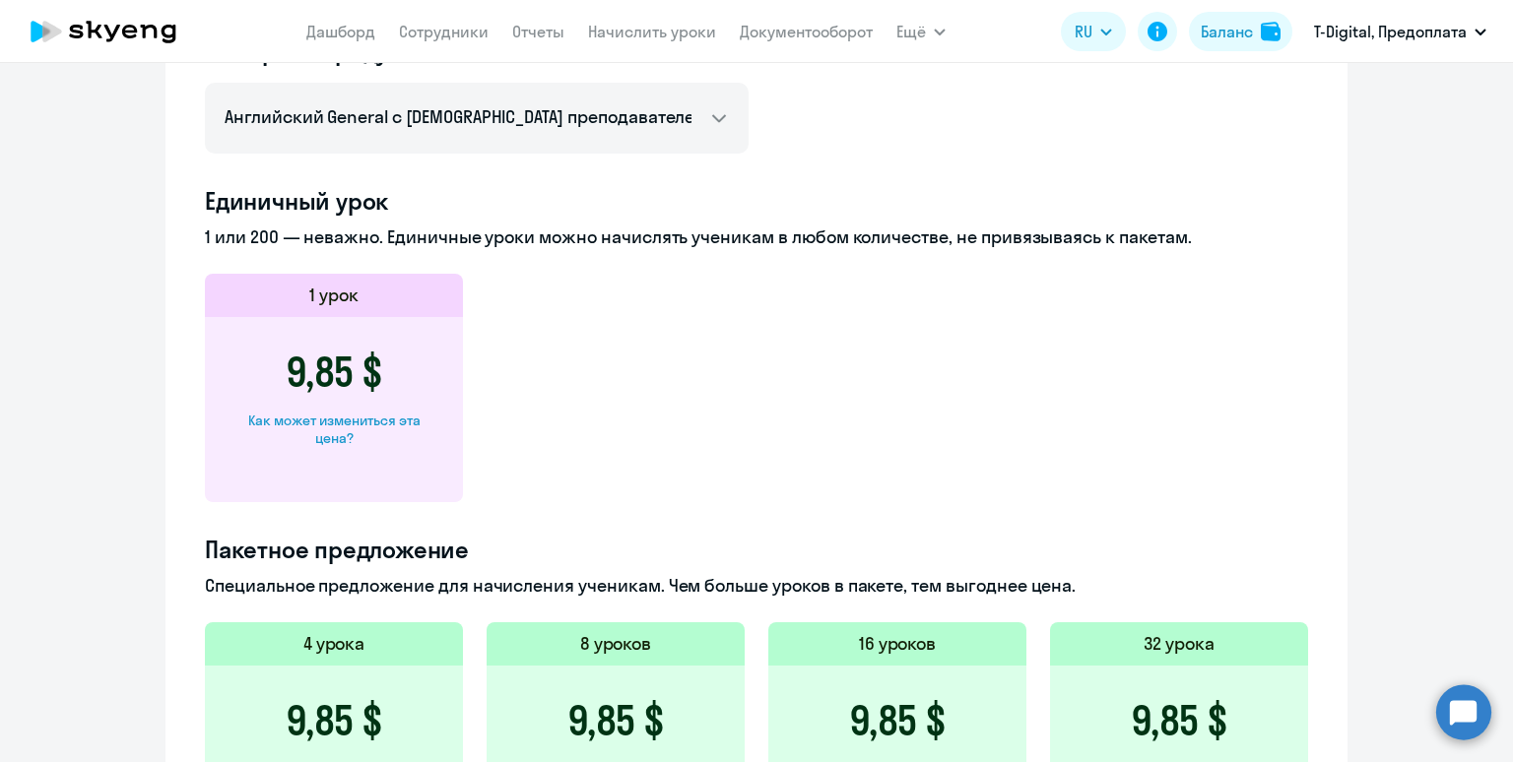
scroll to position [808, 0]
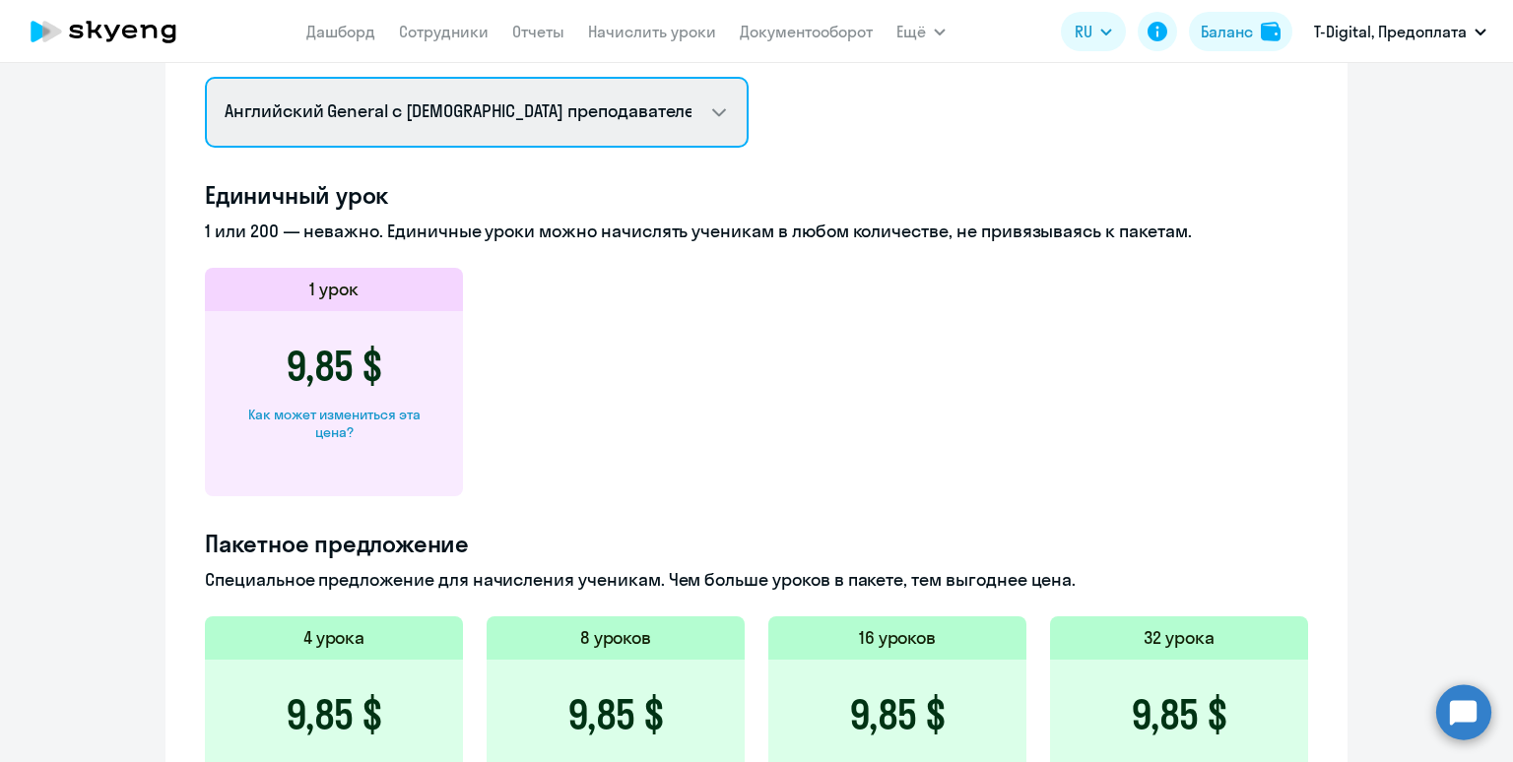
click at [486, 120] on select "Английский General с русскоговорящим преподавателем Английский General с [DEMOG…" at bounding box center [477, 112] width 544 height 71
